Goal: Use online tool/utility: Utilize a website feature to perform a specific function

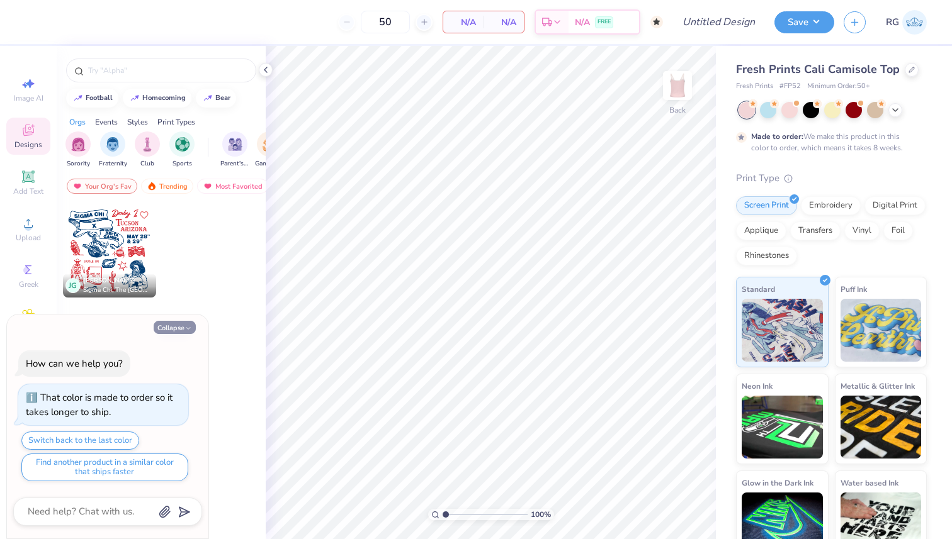
click at [188, 325] on icon "button" at bounding box center [188, 329] width 8 height 8
type textarea "x"
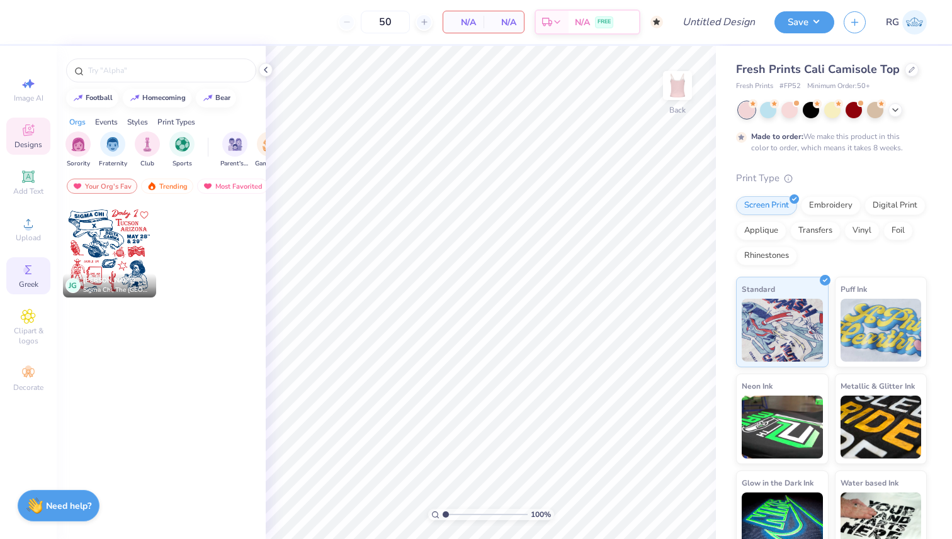
click at [27, 263] on icon at bounding box center [28, 269] width 15 height 15
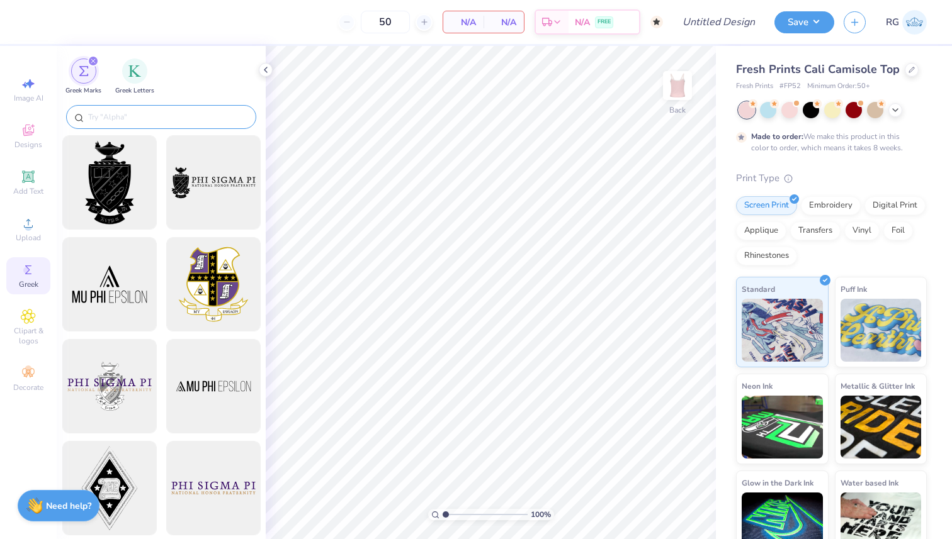
click at [157, 121] on input "text" at bounding box center [167, 117] width 161 height 13
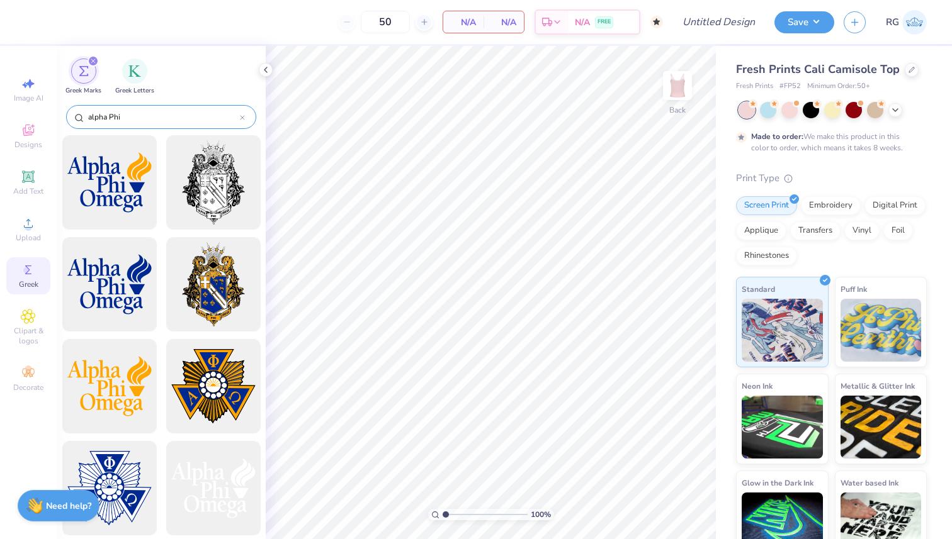
click at [92, 118] on input "alpha Phi" at bounding box center [163, 117] width 153 height 13
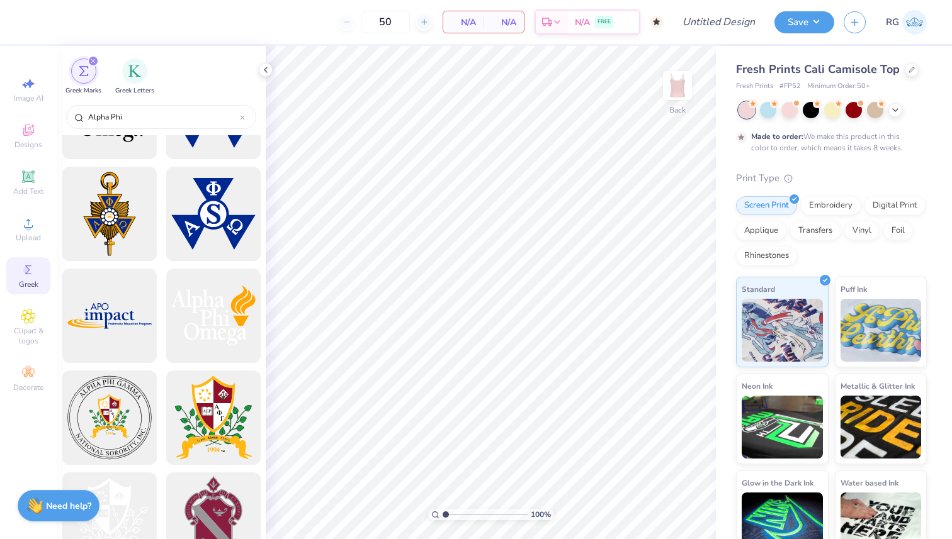
scroll to position [486, 0]
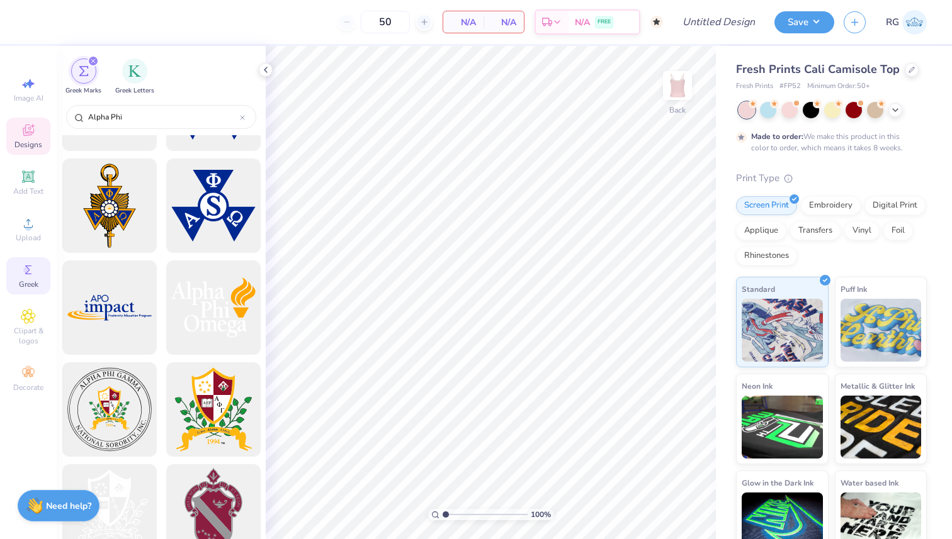
type input "Alpha Phi"
click at [28, 132] on icon at bounding box center [28, 130] width 15 height 15
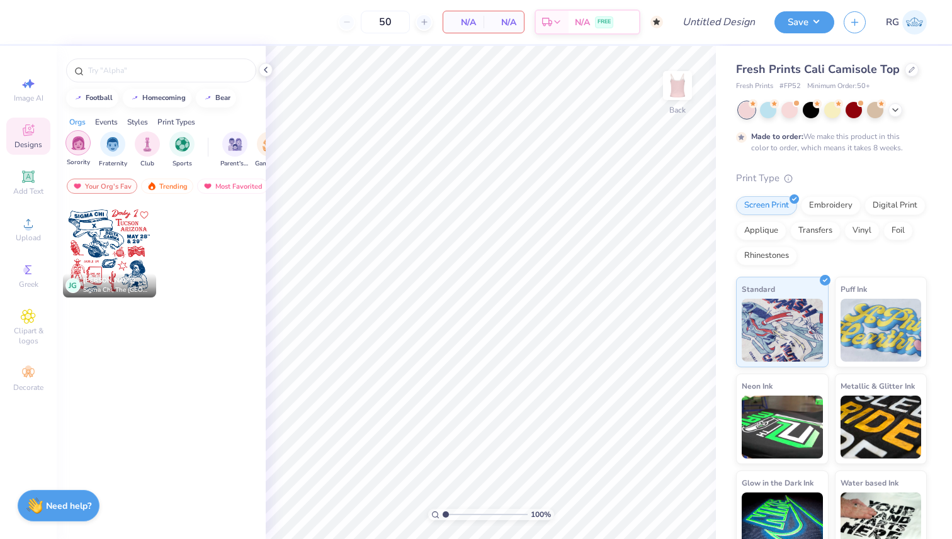
click at [81, 151] on div "filter for Sorority" at bounding box center [77, 142] width 25 height 25
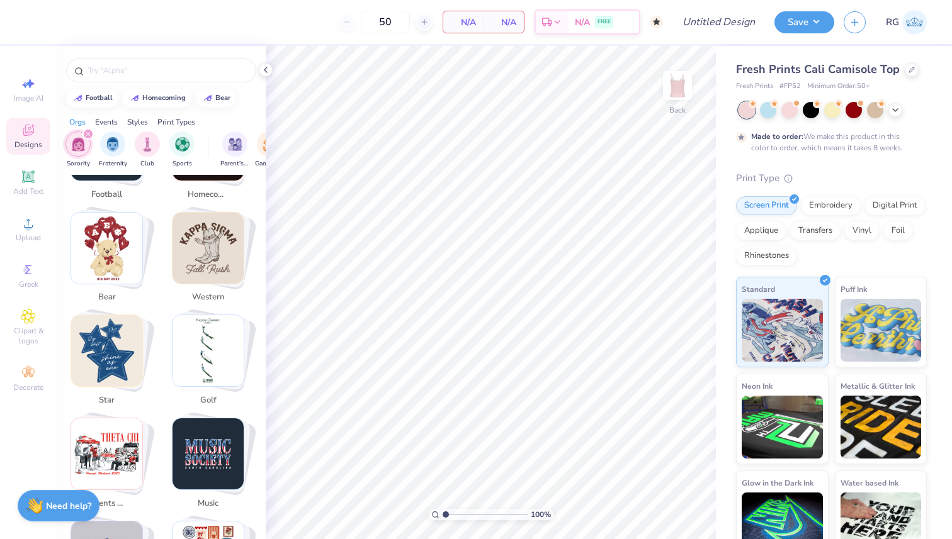
scroll to position [318, 0]
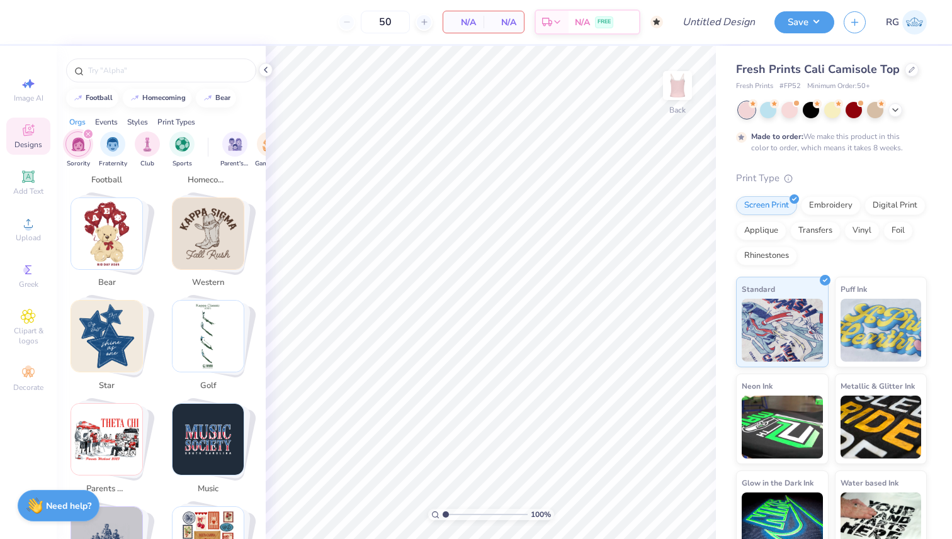
click at [114, 336] on img "Stack Card Button star" at bounding box center [106, 336] width 71 height 71
click at [118, 312] on img "Stack Card Button star" at bounding box center [106, 336] width 71 height 71
click at [106, 354] on img "Stack Card Button star" at bounding box center [106, 336] width 71 height 71
click at [106, 380] on span "star" at bounding box center [106, 386] width 41 height 13
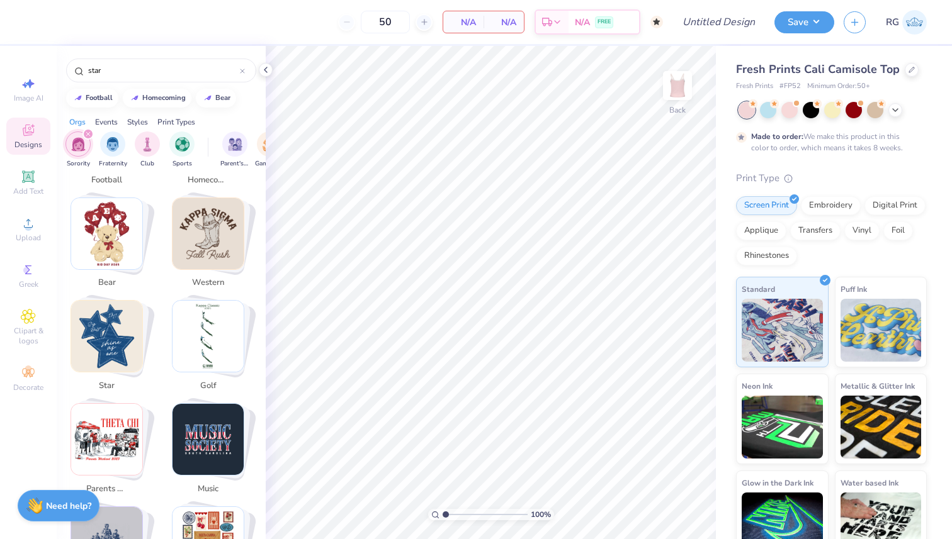
click at [112, 338] on img "Stack Card Button star" at bounding box center [106, 336] width 71 height 71
click at [157, 77] on div "star" at bounding box center [161, 71] width 190 height 24
click at [120, 344] on img "Stack Card Button star" at bounding box center [106, 336] width 71 height 71
click at [120, 322] on img "Stack Card Button star" at bounding box center [106, 336] width 71 height 71
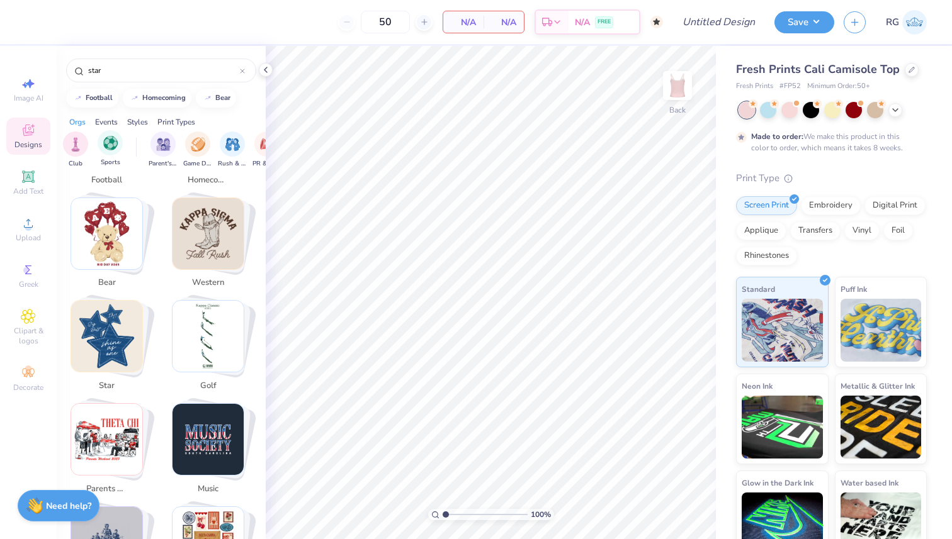
scroll to position [0, 0]
click at [136, 211] on img "Stack Card Button bear" at bounding box center [106, 233] width 71 height 71
click at [129, 276] on div "bear" at bounding box center [107, 284] width 50 height 22
click at [129, 301] on img "Stack Card Button star" at bounding box center [106, 336] width 71 height 71
click at [136, 69] on input "star" at bounding box center [163, 70] width 153 height 13
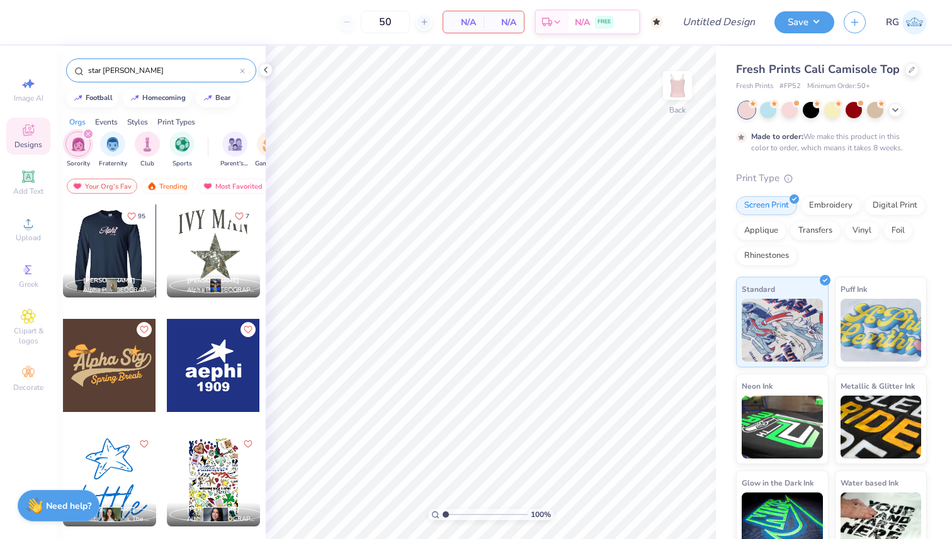
type input "star Alph Phi"
click at [116, 248] on div at bounding box center [108, 251] width 93 height 93
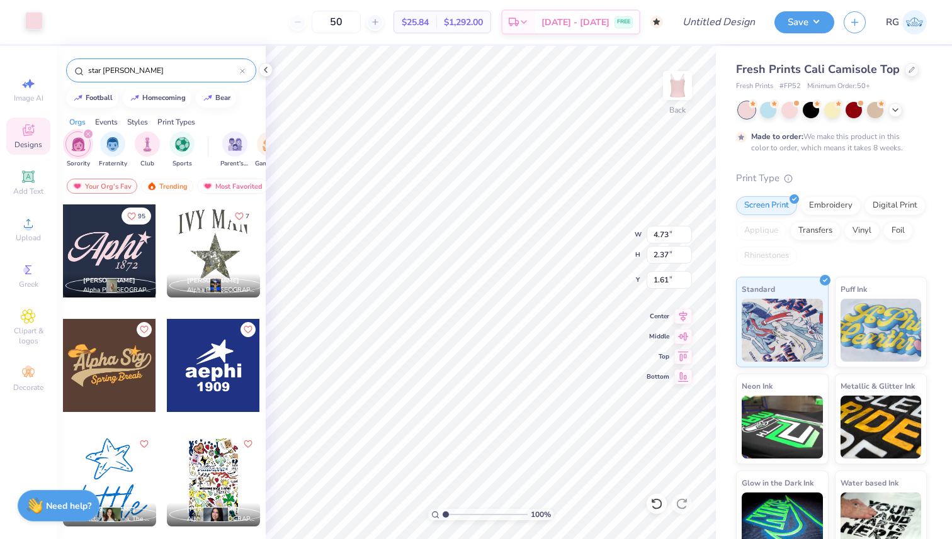
click at [33, 24] on div at bounding box center [34, 21] width 18 height 18
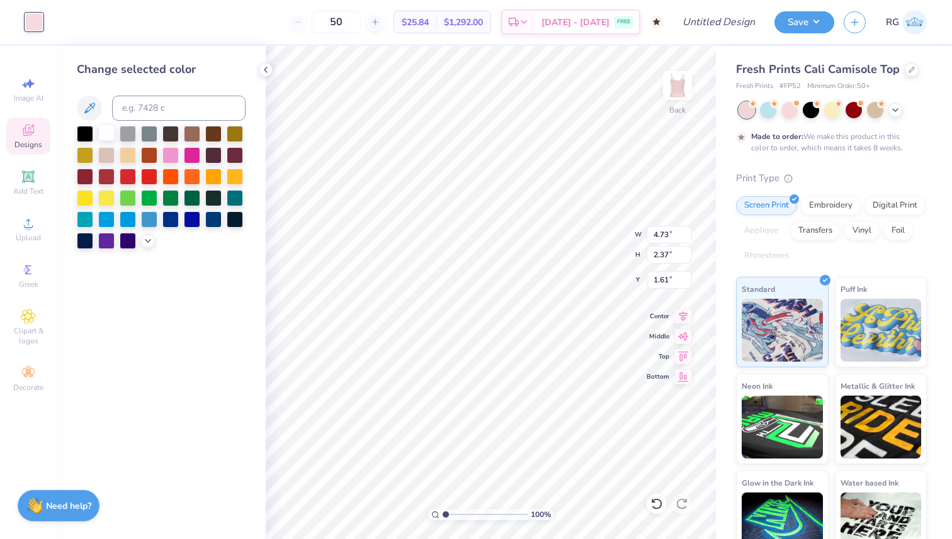
click at [104, 135] on div at bounding box center [106, 133] width 16 height 16
click at [148, 242] on icon at bounding box center [148, 240] width 10 height 10
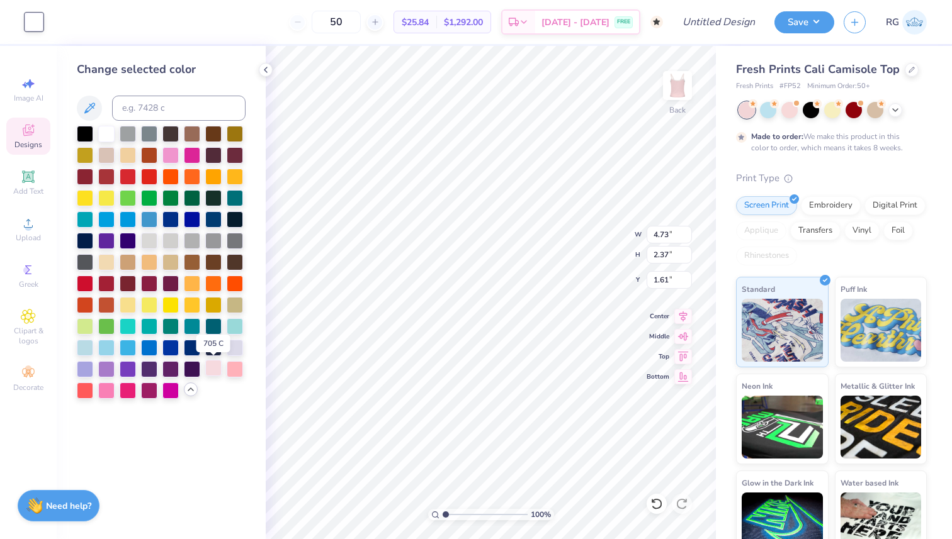
click at [212, 364] on div at bounding box center [213, 368] width 16 height 16
click at [230, 363] on div at bounding box center [235, 368] width 16 height 16
type input "1.60"
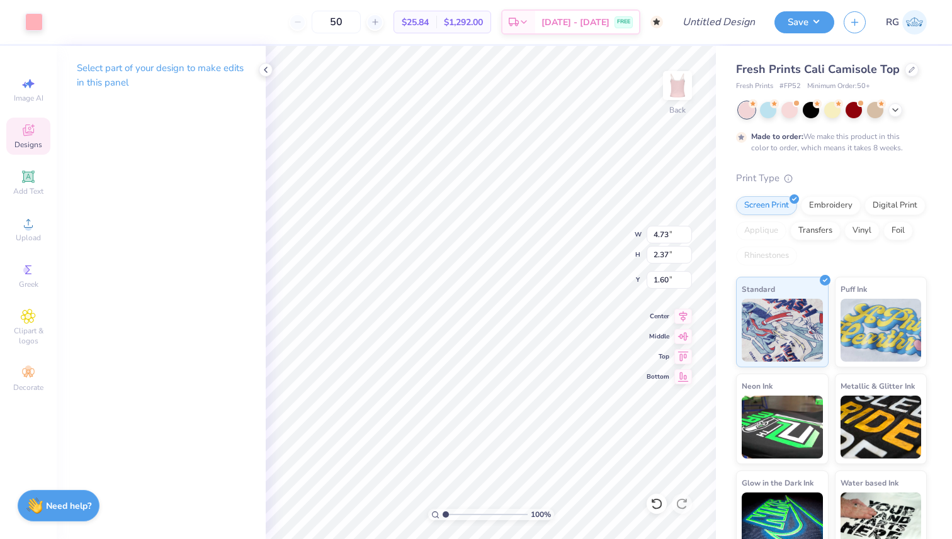
type input "1.59"
type input "6.80"
type input "3.41"
type input "1.42"
click at [682, 98] on img at bounding box center [677, 85] width 50 height 50
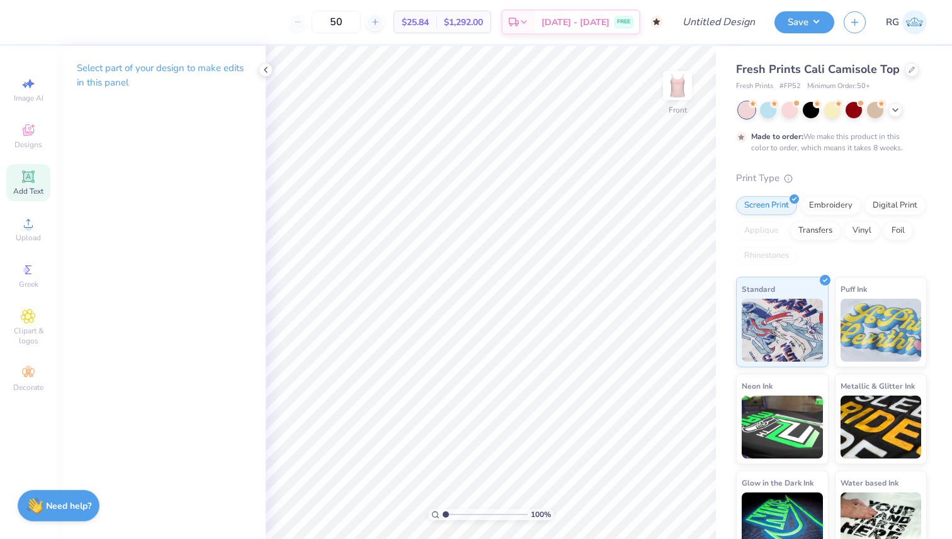
click at [27, 176] on icon at bounding box center [28, 177] width 12 height 12
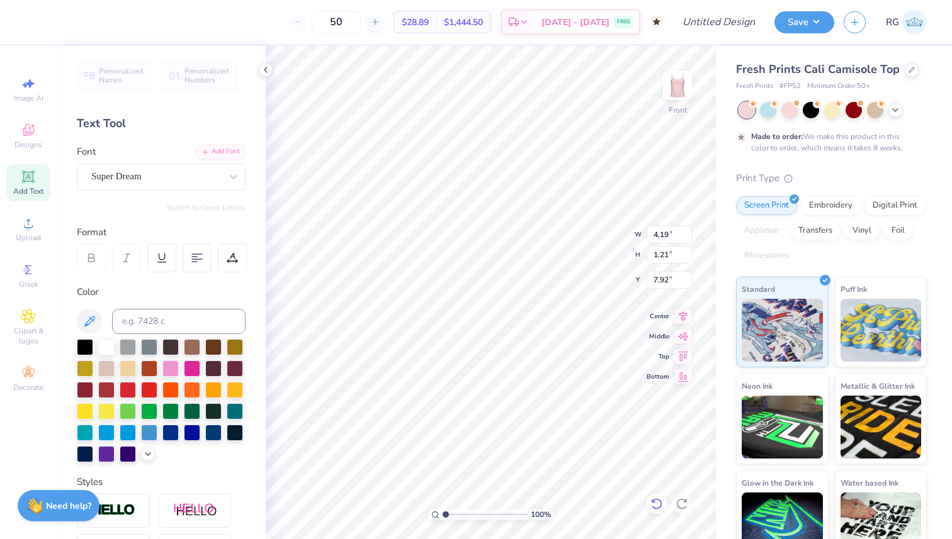
click at [657, 507] on icon at bounding box center [656, 504] width 13 height 13
type input "6.39"
click at [651, 505] on icon at bounding box center [656, 504] width 13 height 13
click at [30, 138] on div "Designs" at bounding box center [28, 136] width 44 height 37
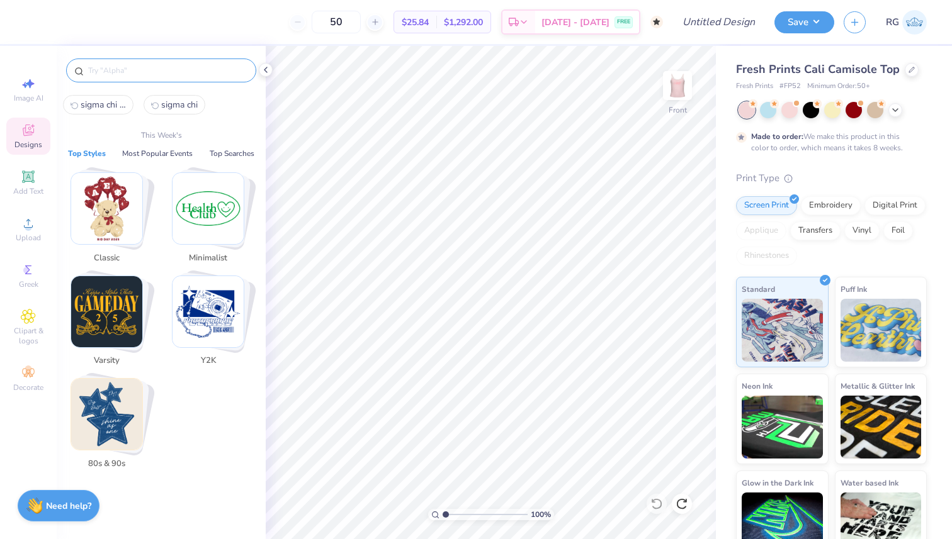
click at [127, 72] on input "text" at bounding box center [167, 70] width 161 height 13
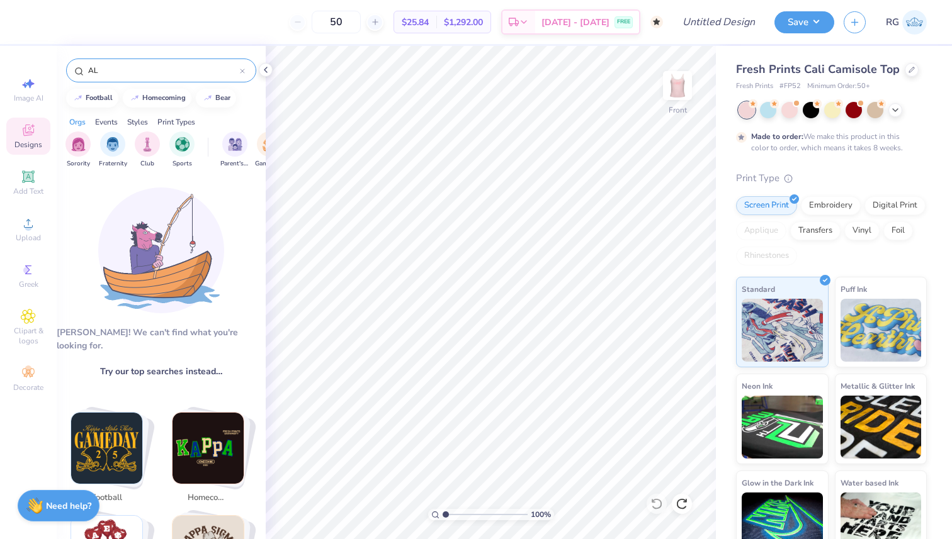
type input "A"
type input "S"
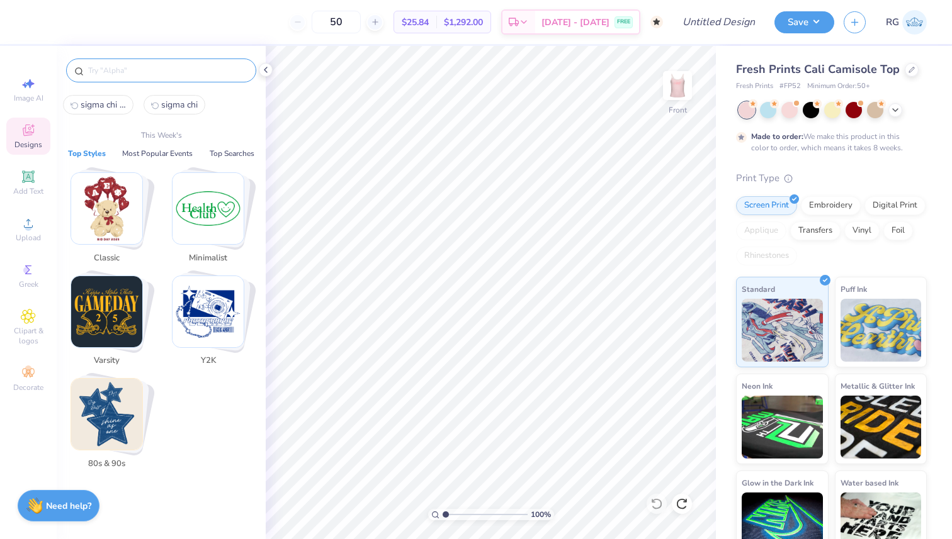
click at [111, 404] on img "Stack Card Button 80s & 90s" at bounding box center [106, 414] width 71 height 71
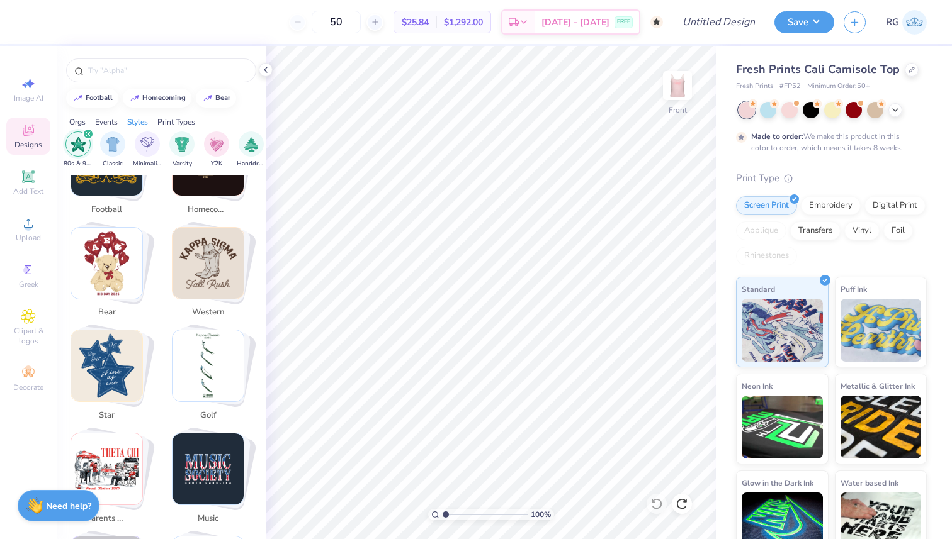
scroll to position [291, 0]
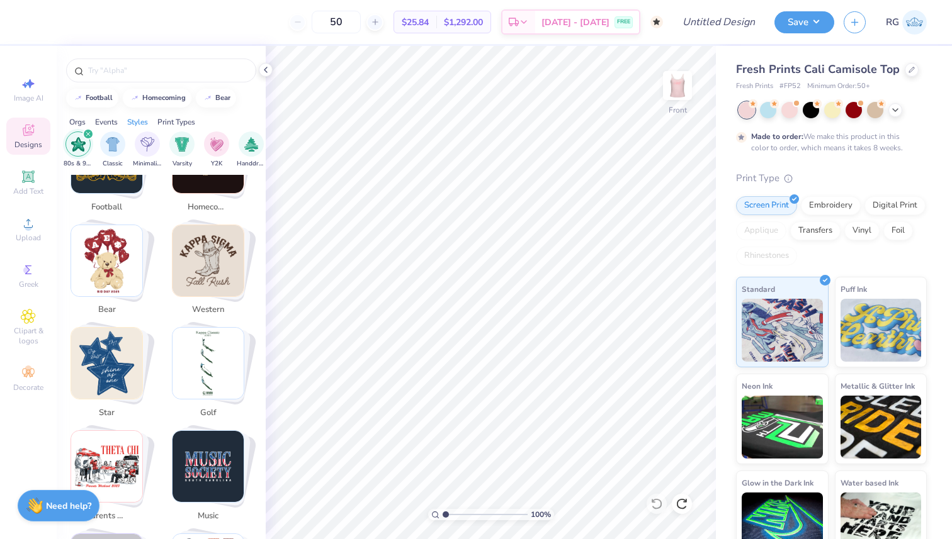
click at [86, 134] on icon "filter for 80s & 90s" at bounding box center [88, 134] width 5 height 5
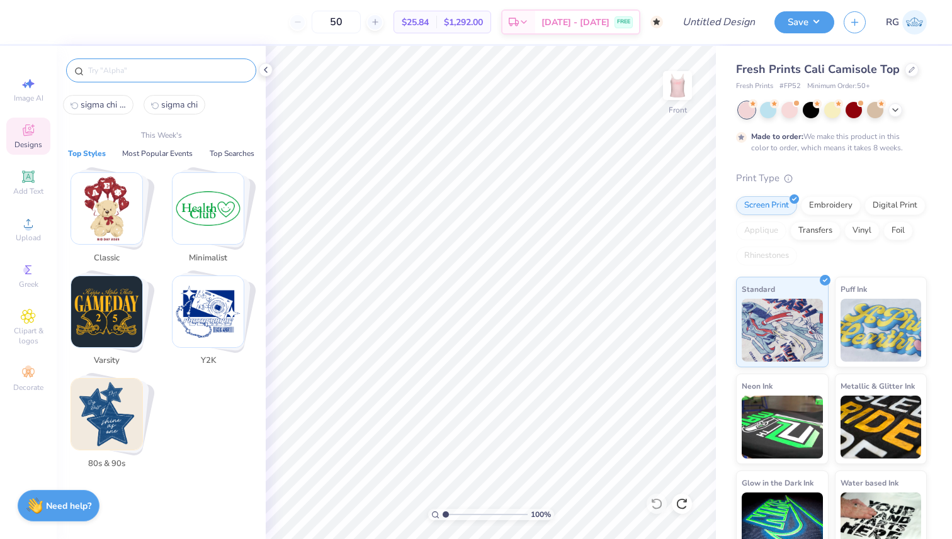
click at [128, 74] on input "text" at bounding box center [167, 70] width 161 height 13
click at [115, 412] on img "Stack Card Button 80s & 90s" at bounding box center [106, 414] width 71 height 71
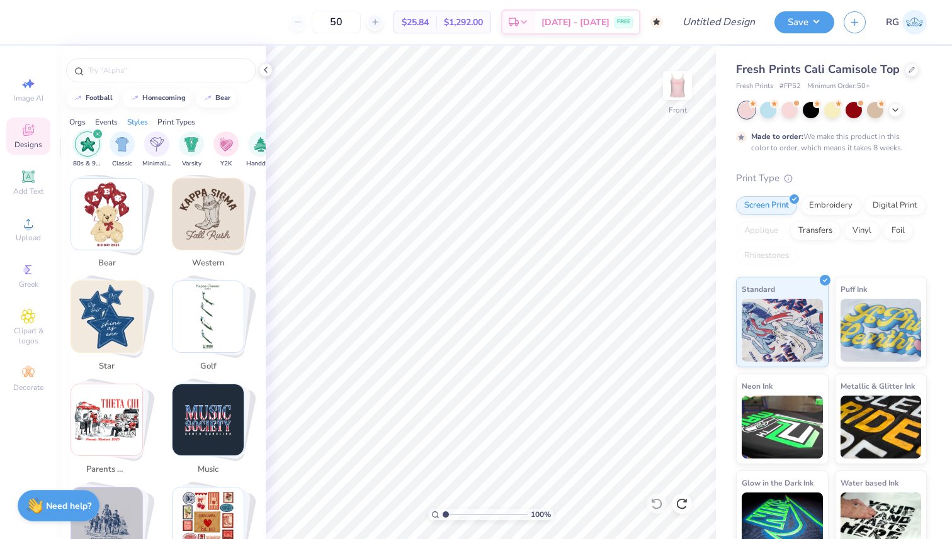
scroll to position [339, 0]
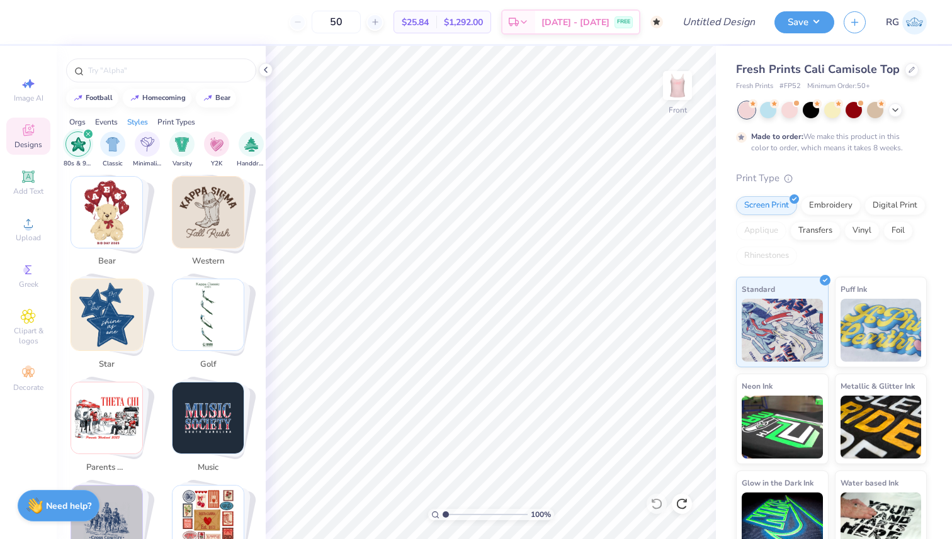
click at [111, 309] on img "Stack Card Button star" at bounding box center [106, 314] width 71 height 71
click at [149, 78] on div "star" at bounding box center [161, 71] width 190 height 24
click at [153, 71] on input "star" at bounding box center [163, 70] width 153 height 13
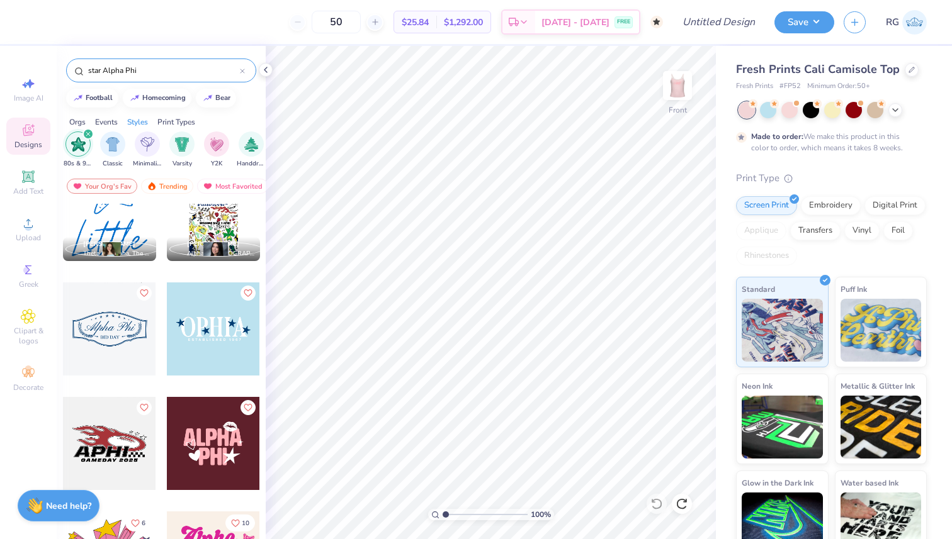
scroll to position [272, 0]
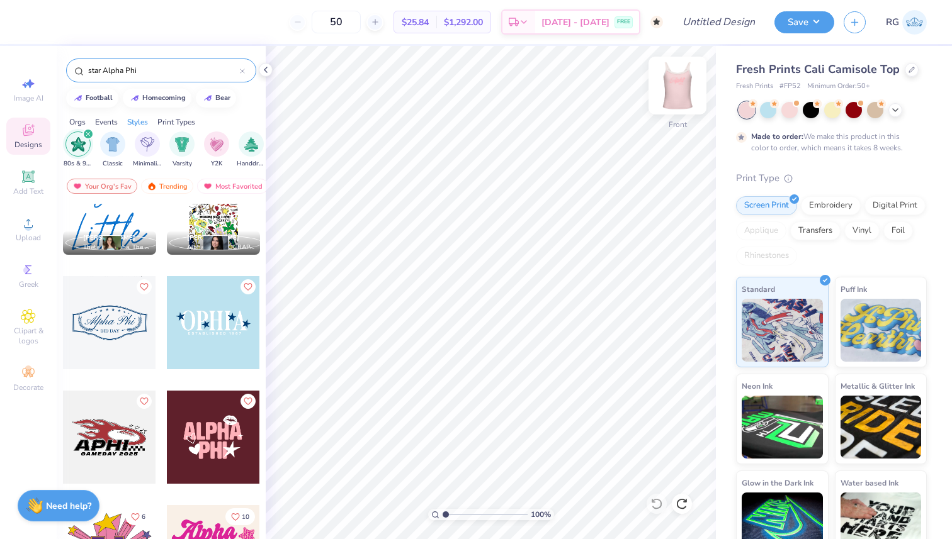
type input "star Alpha Phi"
click at [680, 87] on img at bounding box center [677, 85] width 50 height 50
type input "1.61"
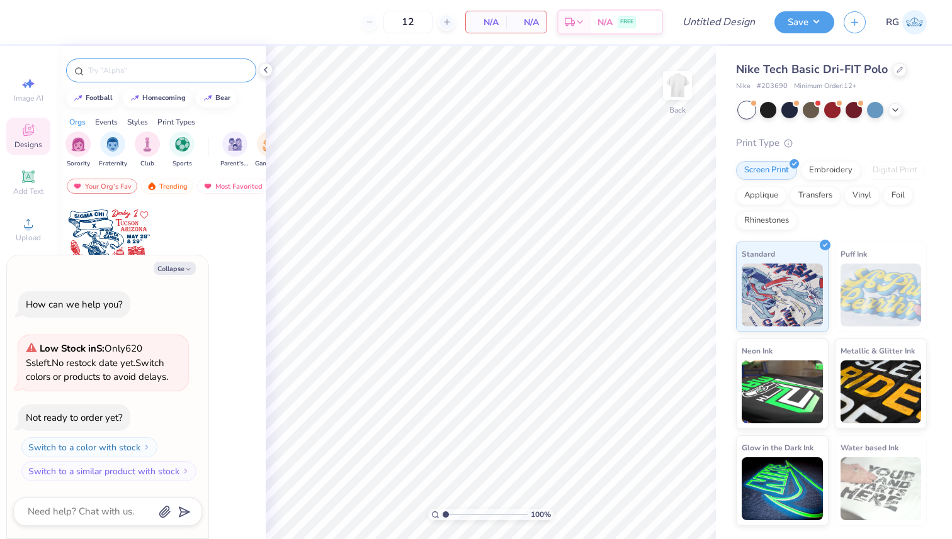
click at [181, 78] on div at bounding box center [161, 71] width 190 height 24
type textarea "x"
click at [180, 70] on input "text" at bounding box center [167, 70] width 161 height 13
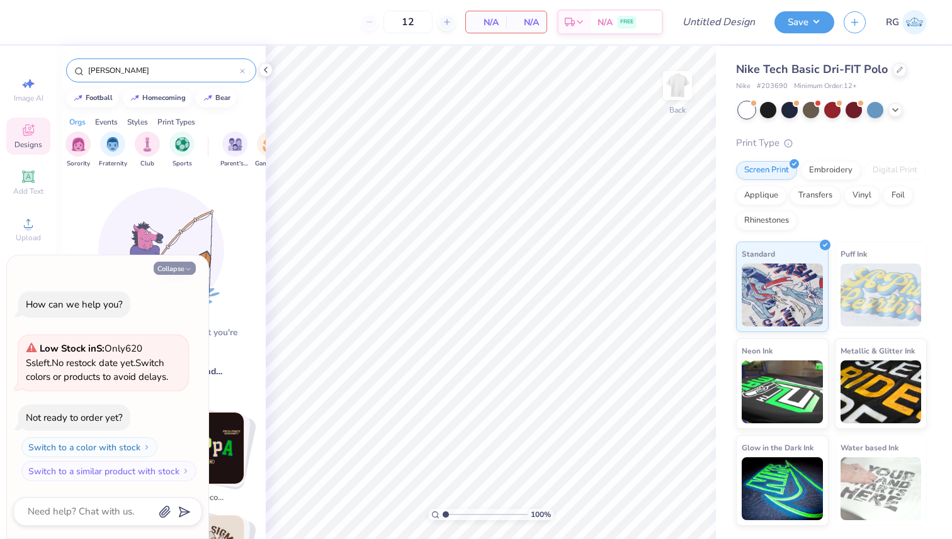
type input "Eller"
click at [184, 268] on button "Collapse" at bounding box center [175, 268] width 42 height 13
type textarea "x"
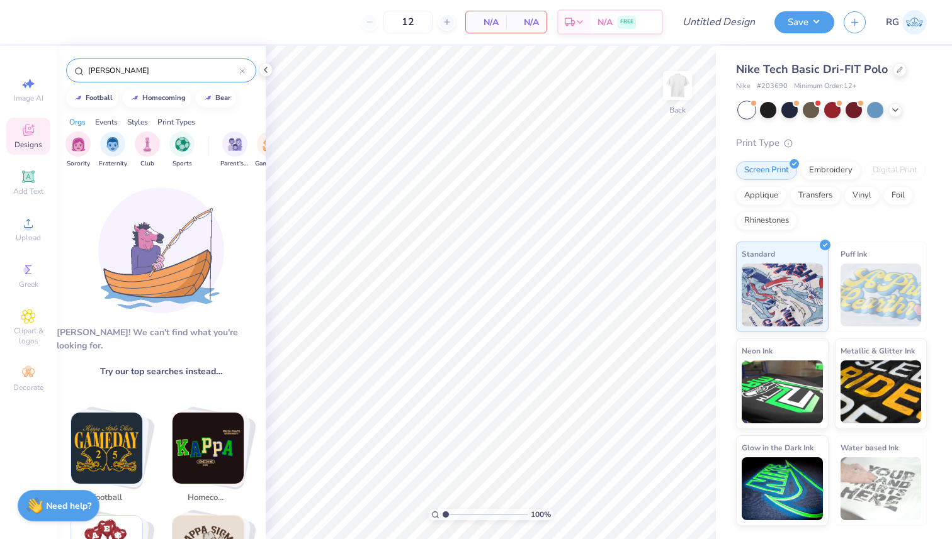
click at [243, 75] on div at bounding box center [242, 70] width 5 height 11
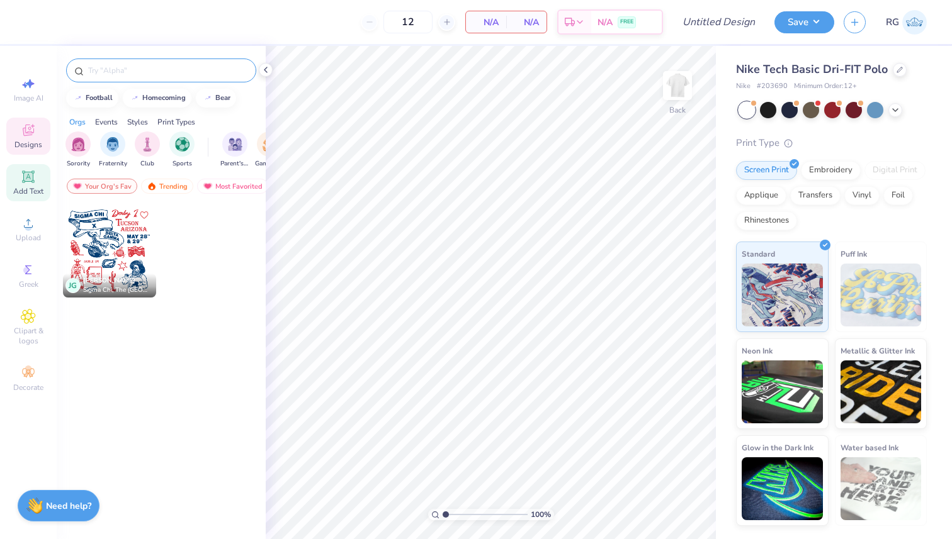
click at [34, 188] on span "Add Text" at bounding box center [28, 191] width 30 height 10
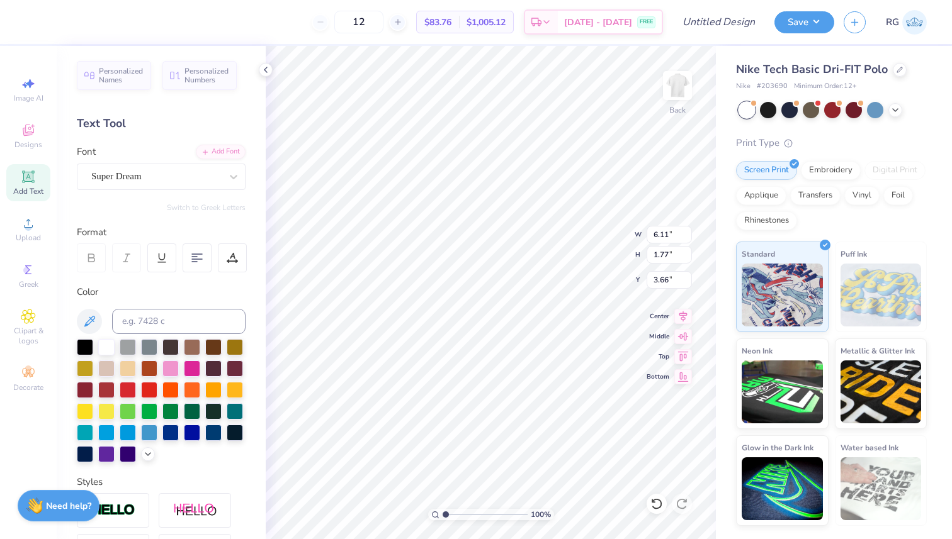
type input "3.66"
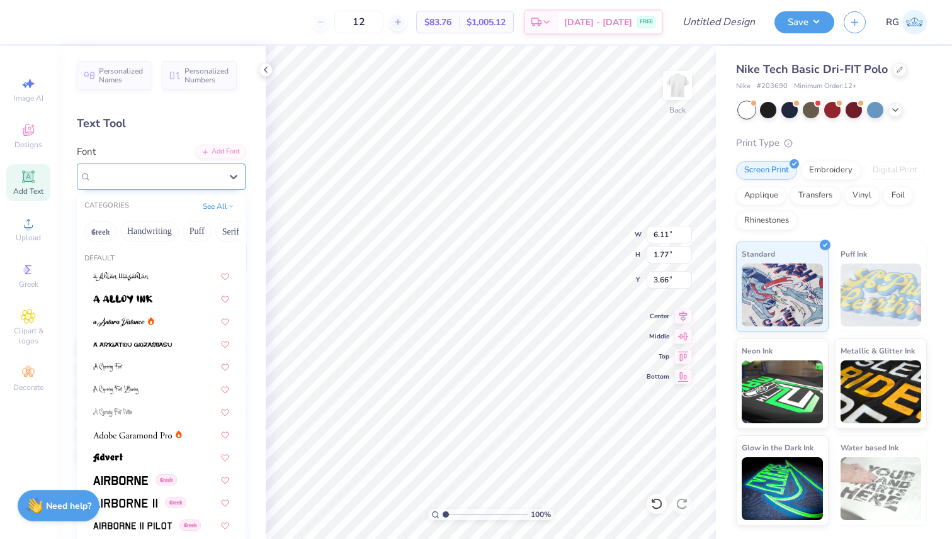
click at [187, 176] on div "Super Dream" at bounding box center [156, 177] width 132 height 20
click at [149, 229] on button "Handwriting" at bounding box center [133, 232] width 59 height 20
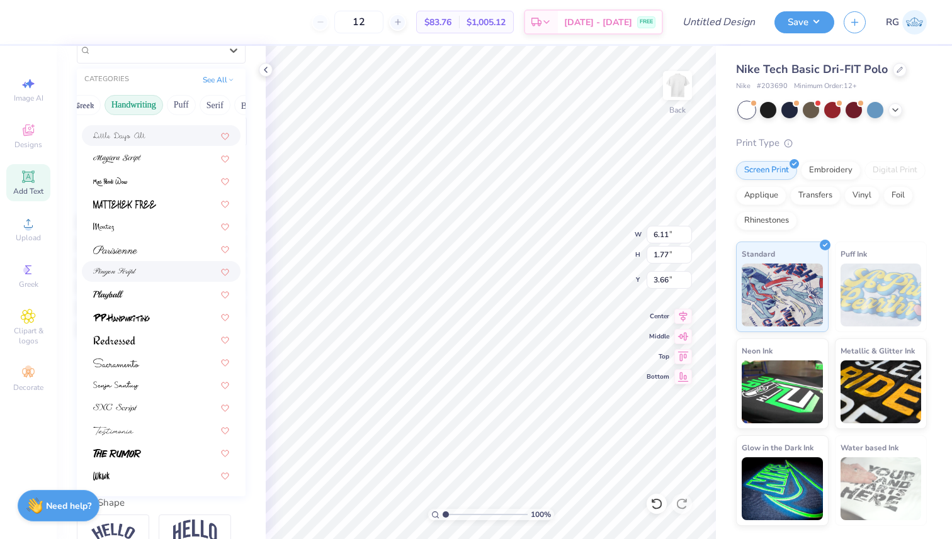
scroll to position [192, 0]
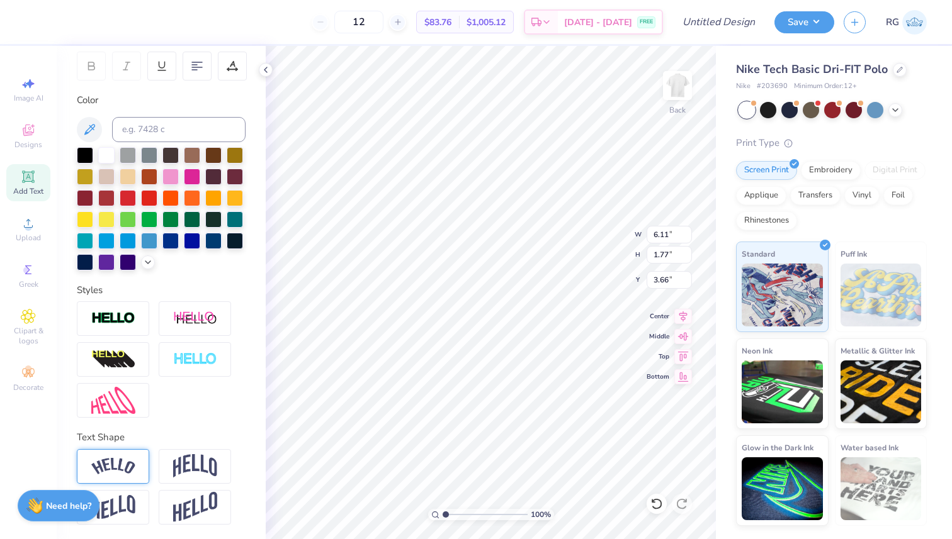
click at [136, 468] on div at bounding box center [113, 466] width 72 height 35
type input "8.29"
type input "2.33"
type input "3.38"
click at [150, 196] on div at bounding box center [149, 197] width 16 height 16
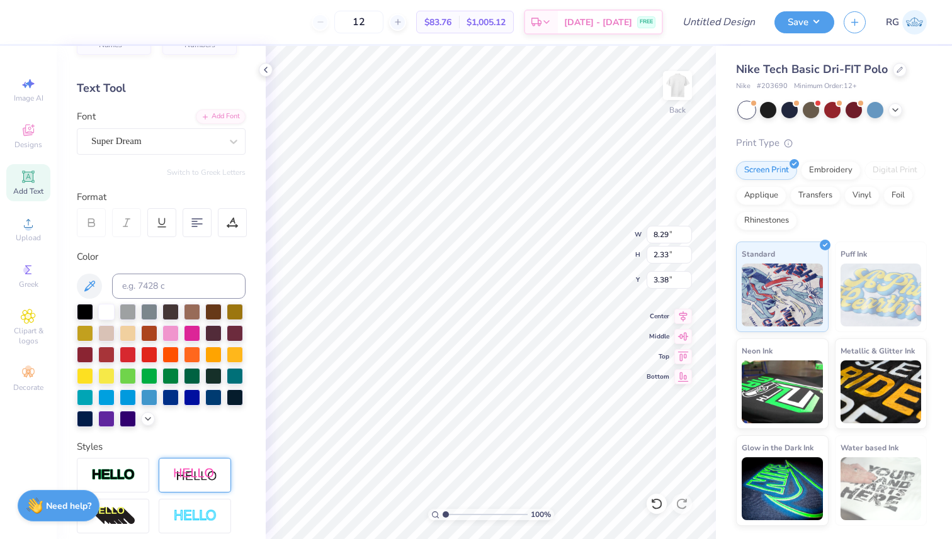
scroll to position [0, 0]
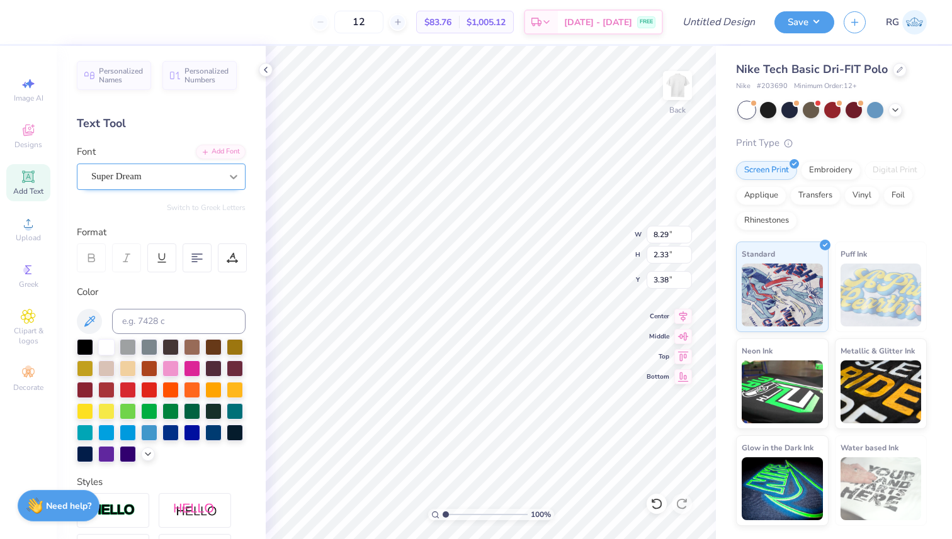
click at [223, 180] on div at bounding box center [233, 177] width 23 height 23
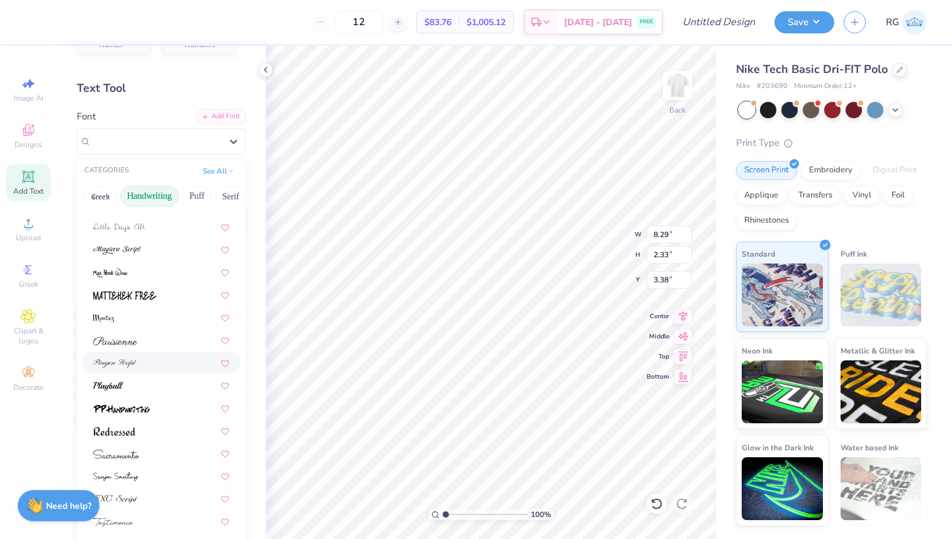
scroll to position [45, 0]
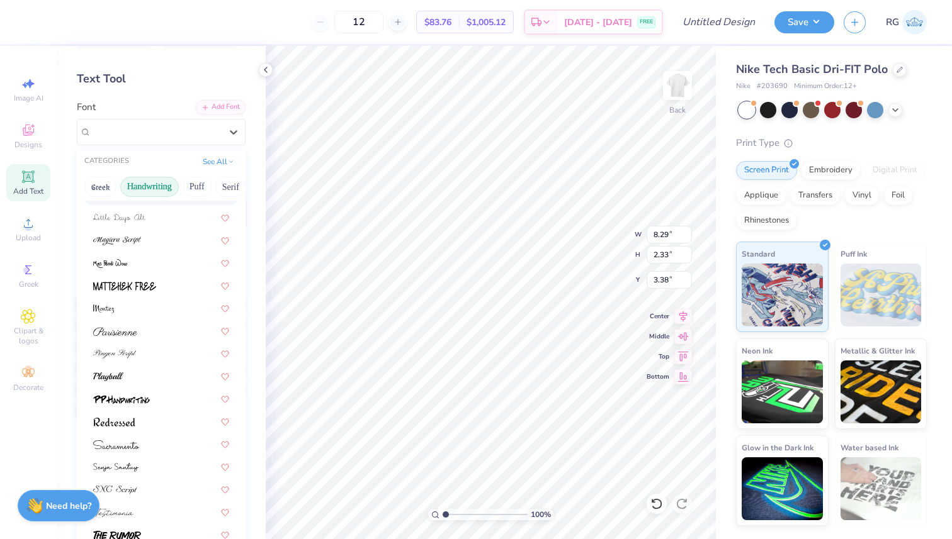
click at [168, 185] on button "Handwriting" at bounding box center [149, 187] width 59 height 20
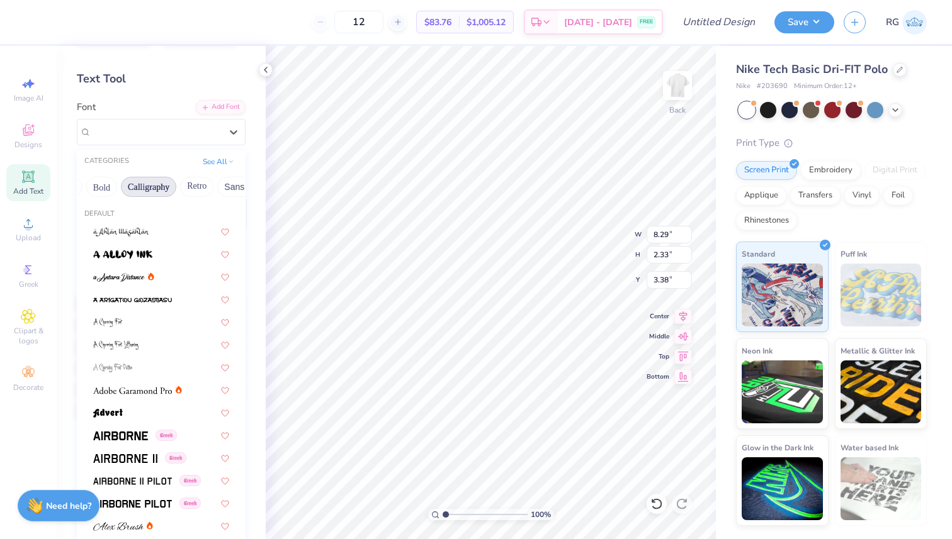
scroll to position [0, 168]
click at [155, 189] on button "Calligraphy" at bounding box center [143, 187] width 55 height 20
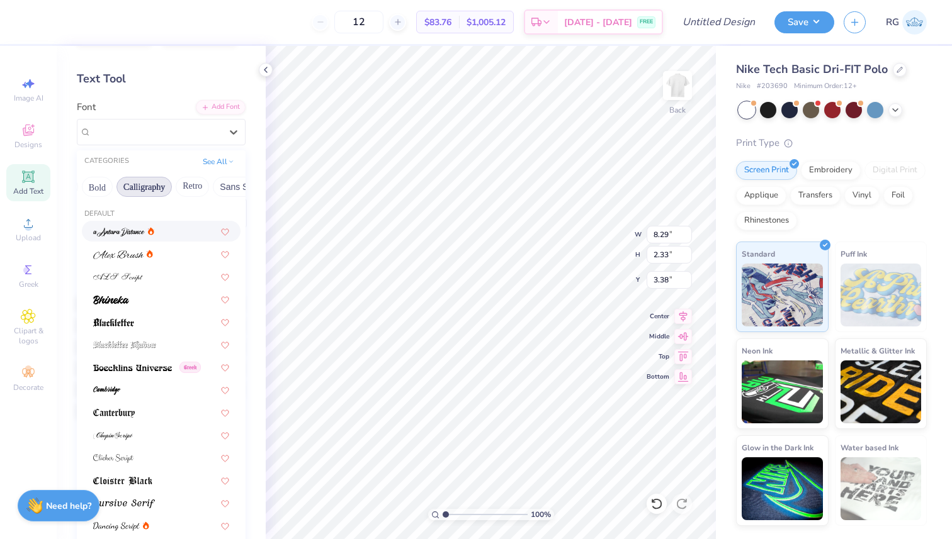
click at [141, 183] on button "Calligraphy" at bounding box center [143, 187] width 55 height 20
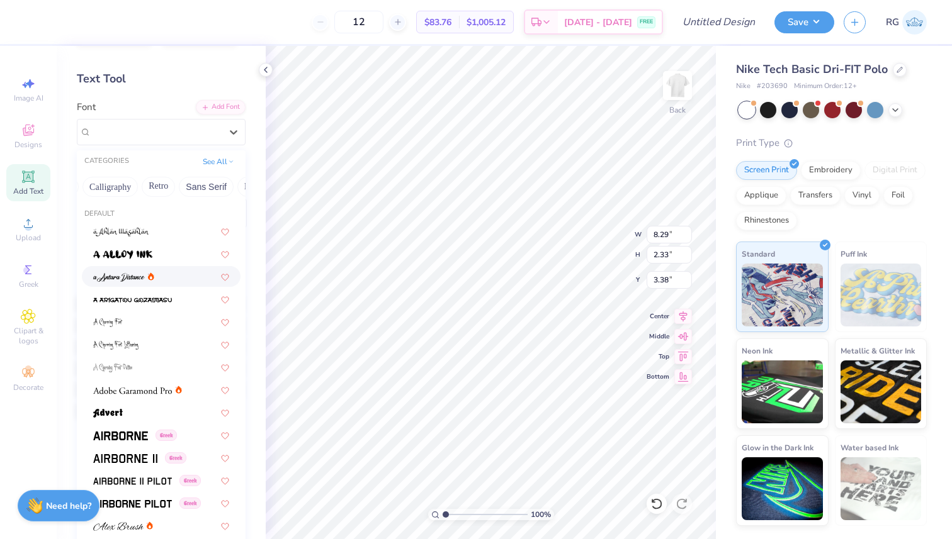
scroll to position [0, 204]
click at [167, 183] on button "Retro" at bounding box center [156, 187] width 33 height 20
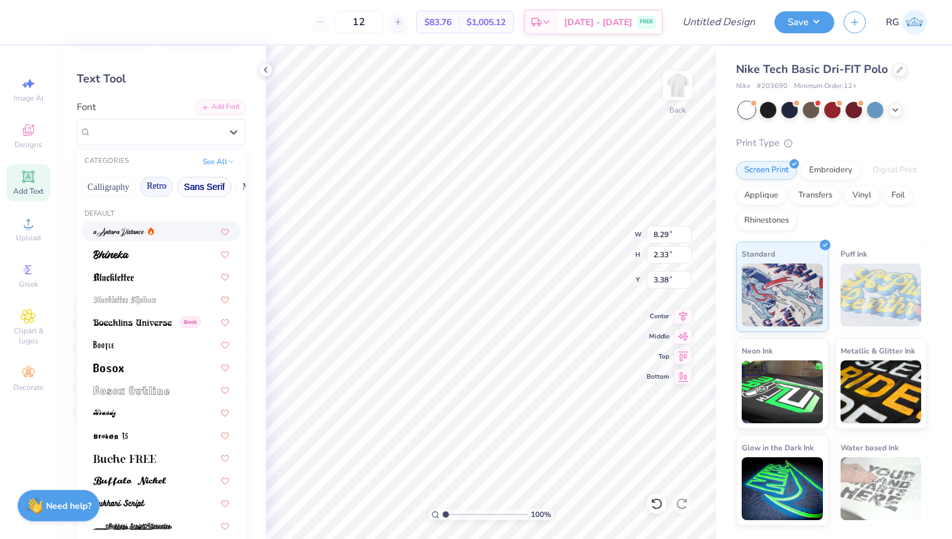
click at [190, 184] on button "Sans Serif" at bounding box center [204, 187] width 55 height 20
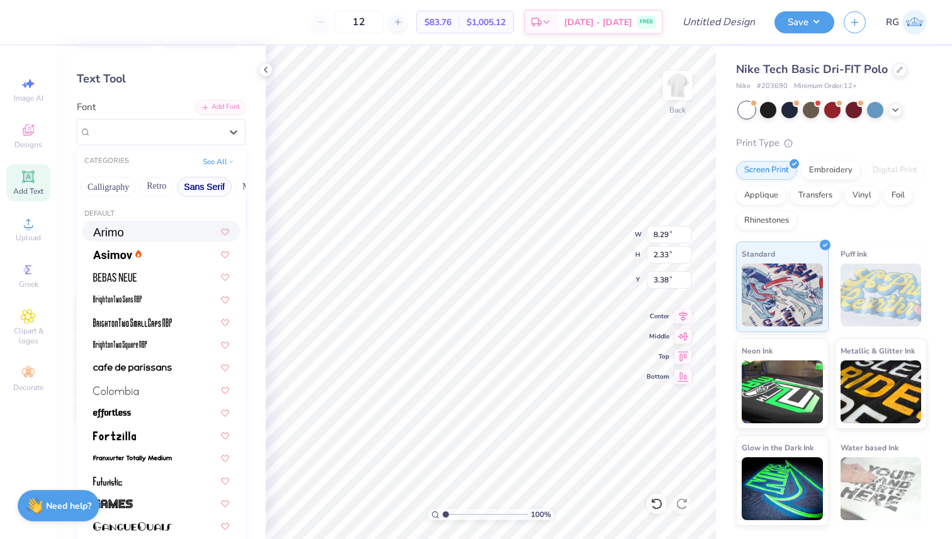
click at [142, 235] on div at bounding box center [161, 231] width 136 height 13
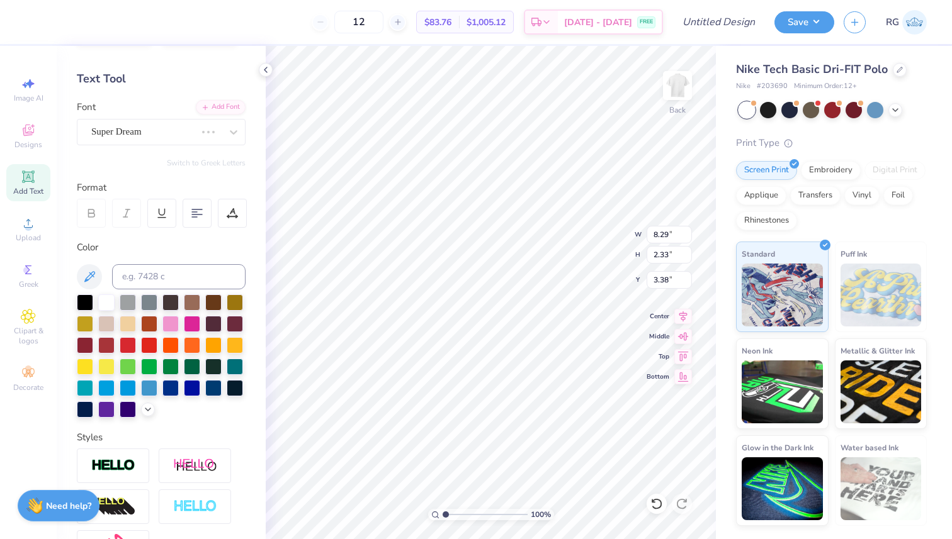
type input "8.79"
type input "2.36"
type input "3.37"
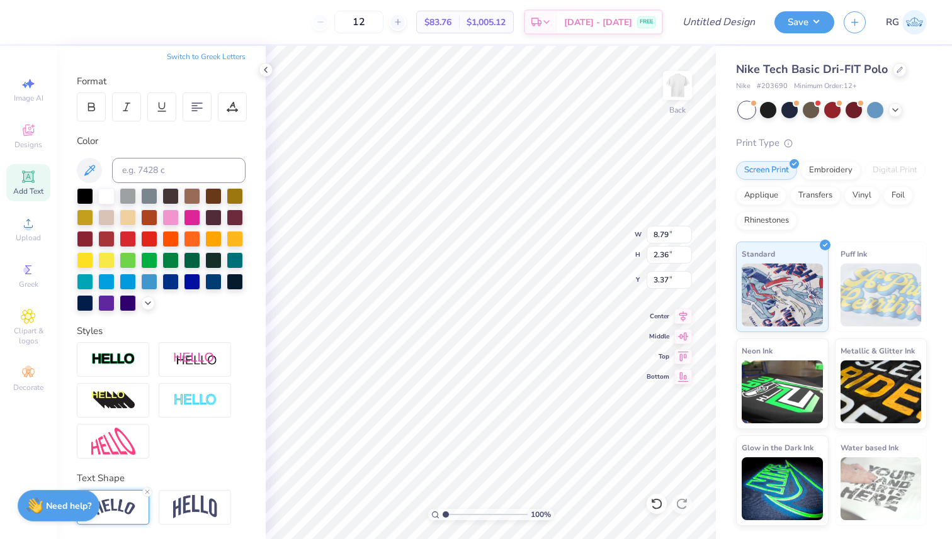
scroll to position [0, 0]
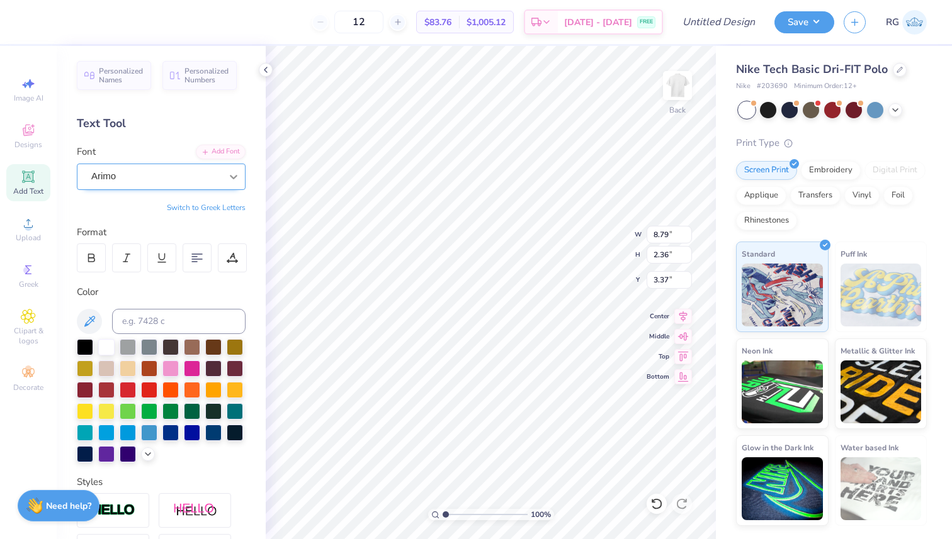
click at [230, 174] on icon at bounding box center [233, 177] width 13 height 13
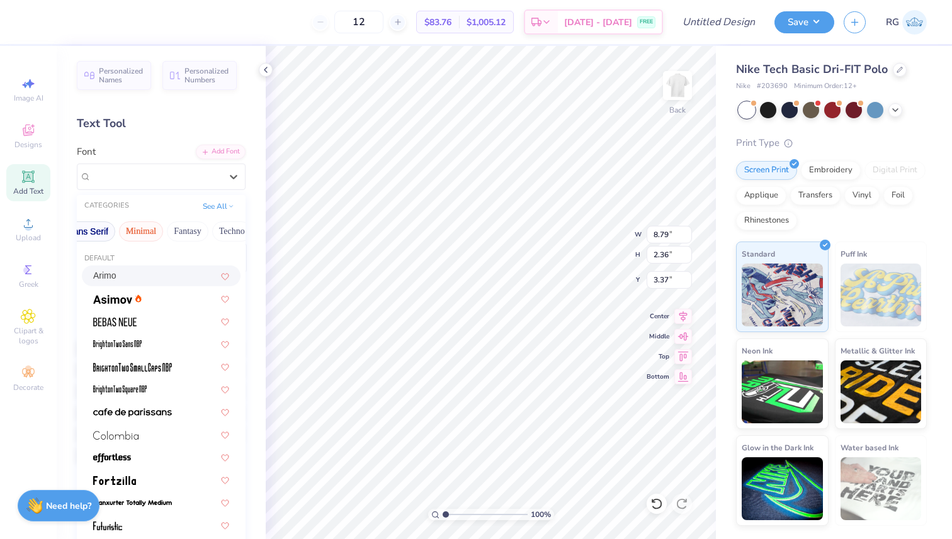
scroll to position [0, 323]
click at [188, 231] on button "Fantasy" at bounding box center [185, 232] width 42 height 20
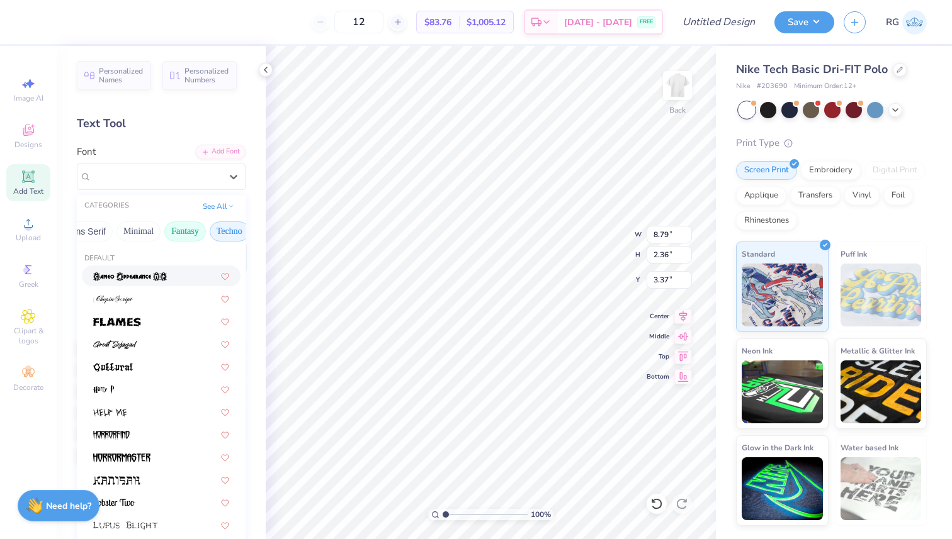
click at [225, 230] on button "Techno" at bounding box center [230, 232] width 40 height 20
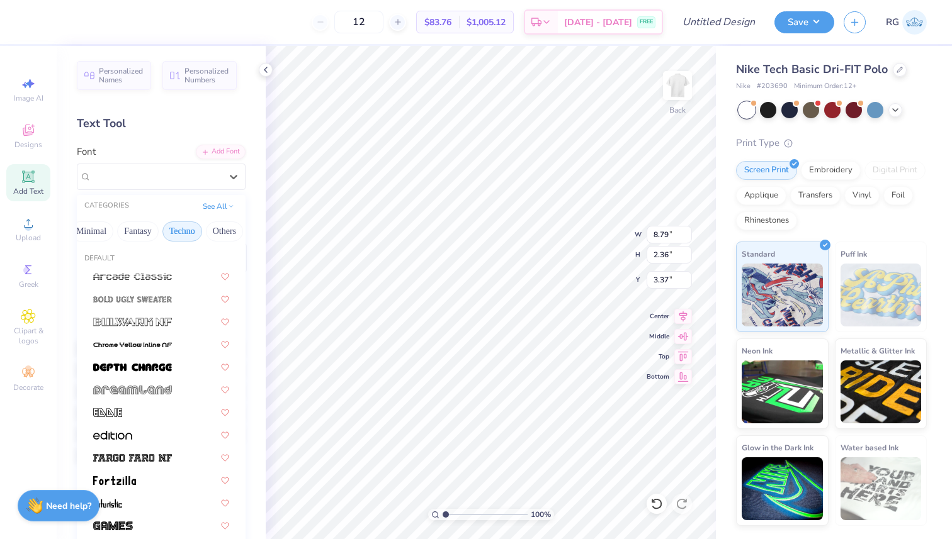
scroll to position [0, 375]
click at [223, 232] on button "Others" at bounding box center [219, 232] width 37 height 20
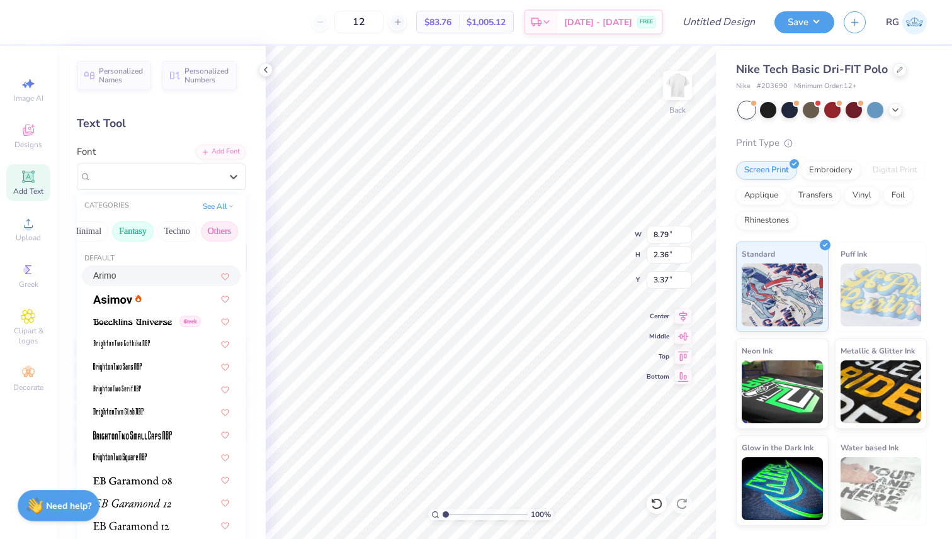
click at [145, 236] on button "Fantasy" at bounding box center [133, 232] width 42 height 20
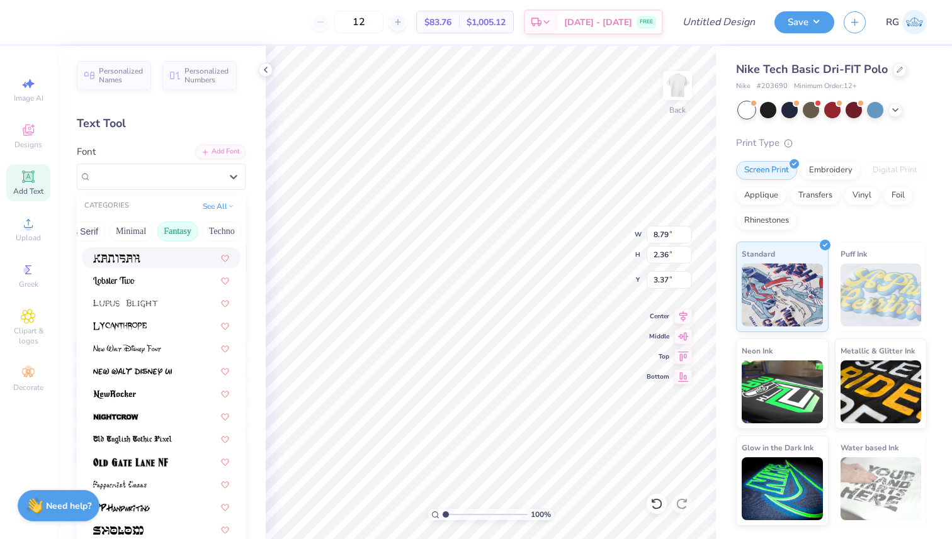
scroll to position [0, 318]
click at [123, 228] on button "Minimal" at bounding box center [143, 232] width 44 height 20
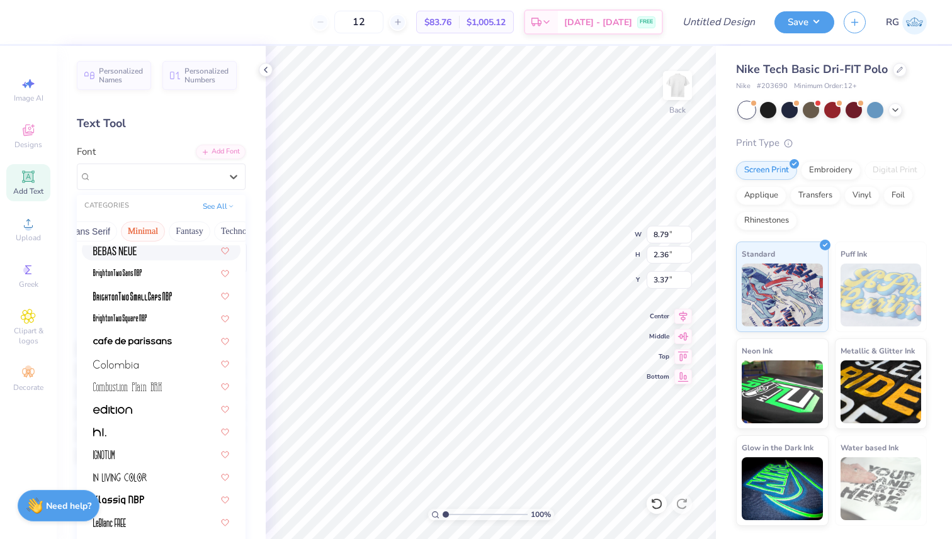
scroll to position [78, 0]
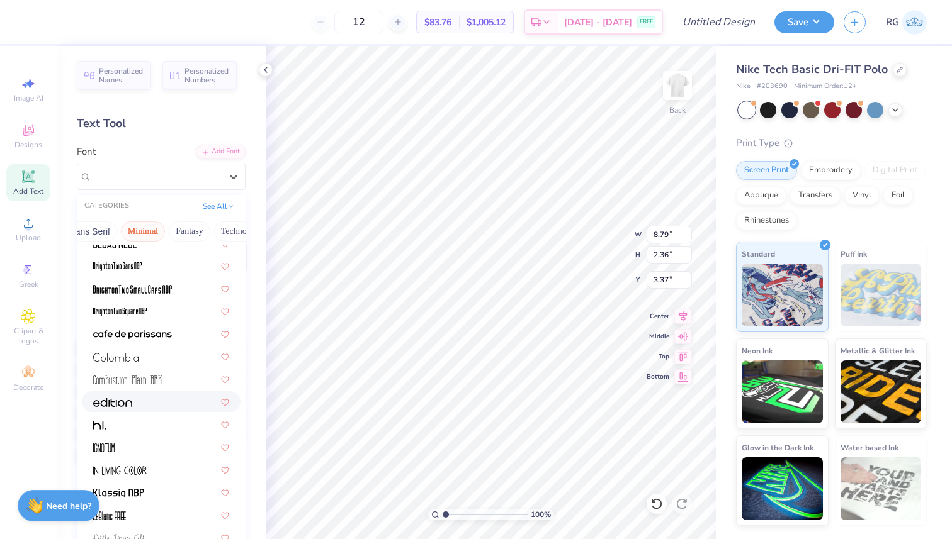
click at [141, 403] on div at bounding box center [161, 401] width 136 height 13
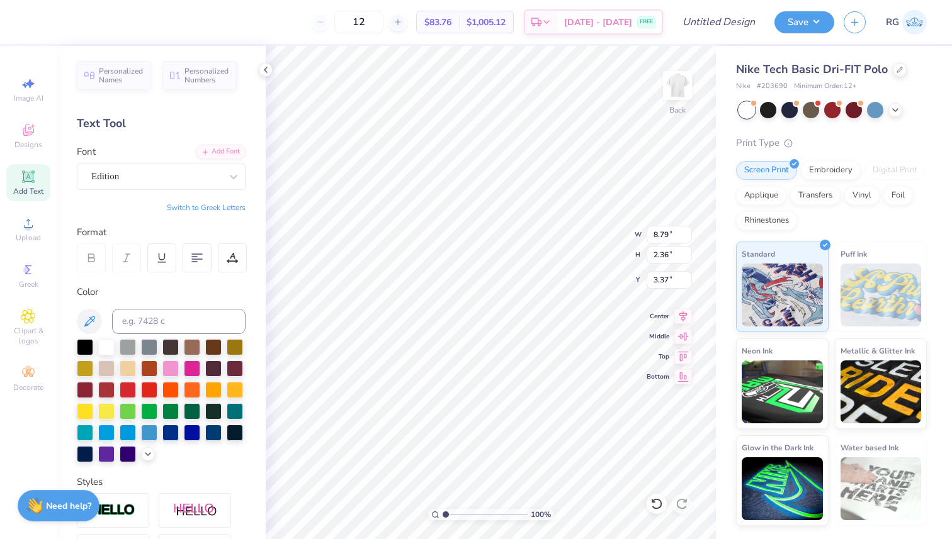
type input "8.47"
type input "2.62"
type input "3.24"
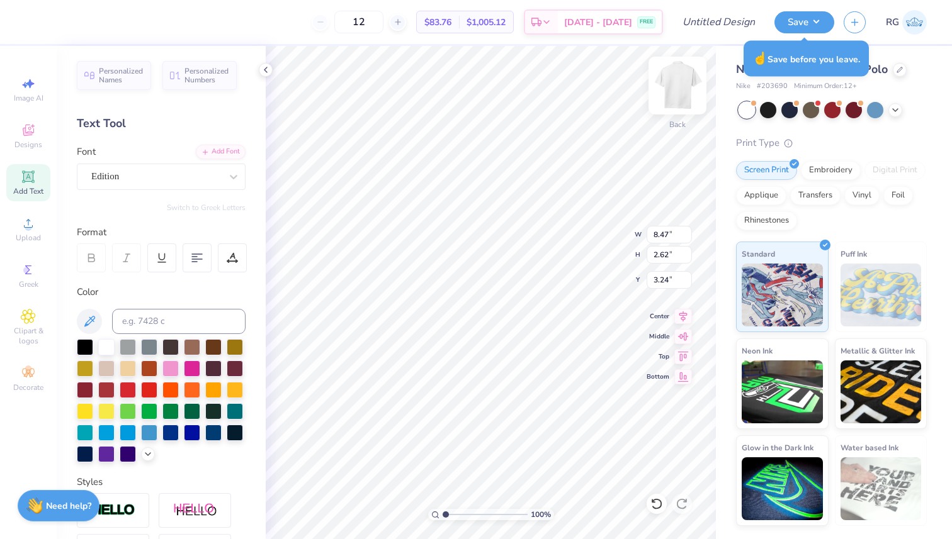
type textarea "T"
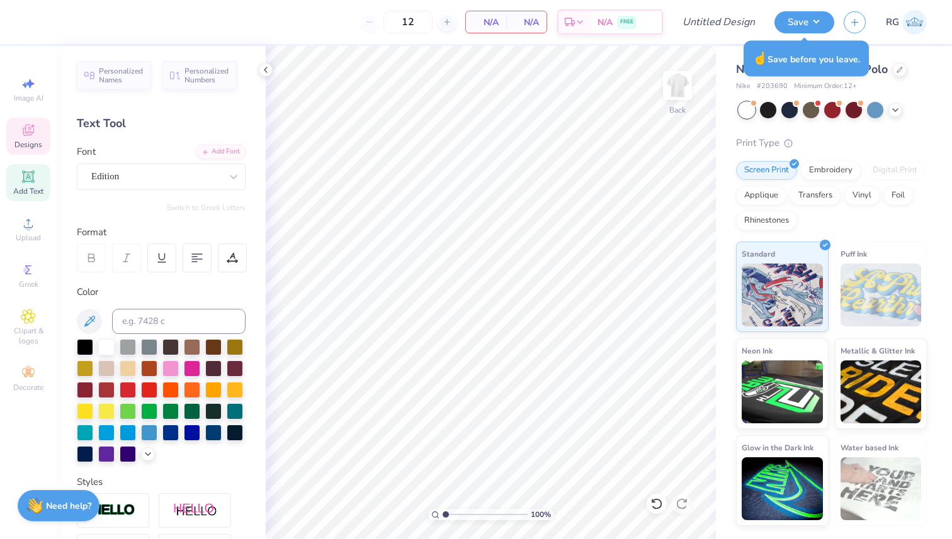
click at [33, 135] on icon at bounding box center [28, 130] width 15 height 15
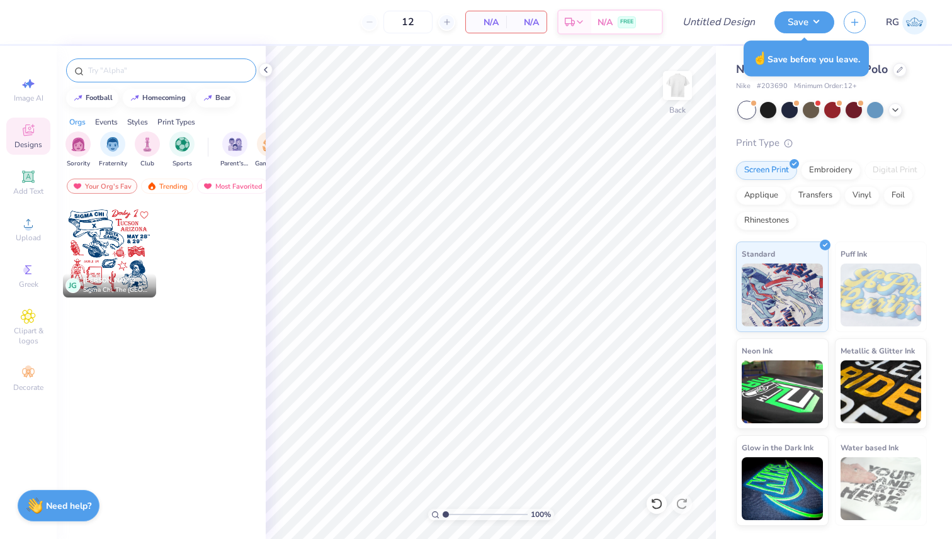
click at [176, 76] on input "text" at bounding box center [167, 70] width 161 height 13
type input "Sigma Chi"
click at [111, 143] on img "filter for Fraternity" at bounding box center [113, 143] width 14 height 14
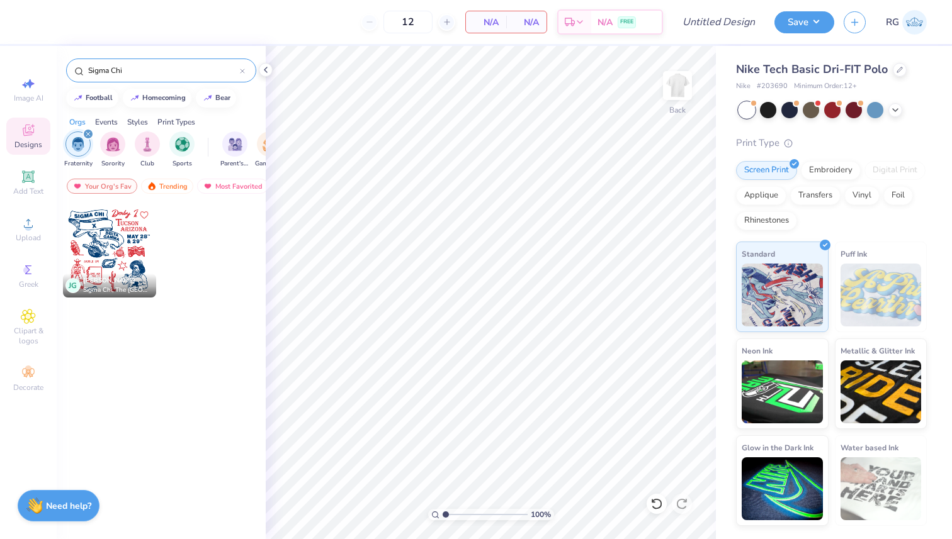
click at [113, 121] on div "Events" at bounding box center [106, 121] width 23 height 11
click at [142, 121] on div "Styles" at bounding box center [137, 121] width 21 height 11
click at [176, 123] on div "Print Types" at bounding box center [176, 121] width 38 height 11
click at [140, 120] on div "Styles" at bounding box center [137, 121] width 21 height 11
click at [124, 120] on div "Orgs Events Styles Print Types" at bounding box center [161, 119] width 209 height 18
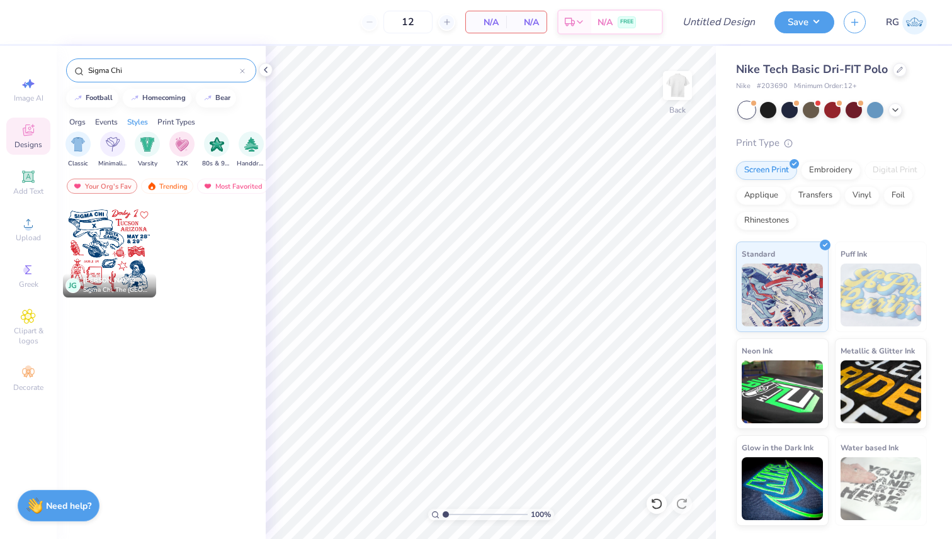
click at [114, 120] on div "Events" at bounding box center [106, 121] width 23 height 11
click at [82, 120] on div "Orgs" at bounding box center [77, 121] width 16 height 11
click at [23, 263] on icon at bounding box center [28, 269] width 15 height 15
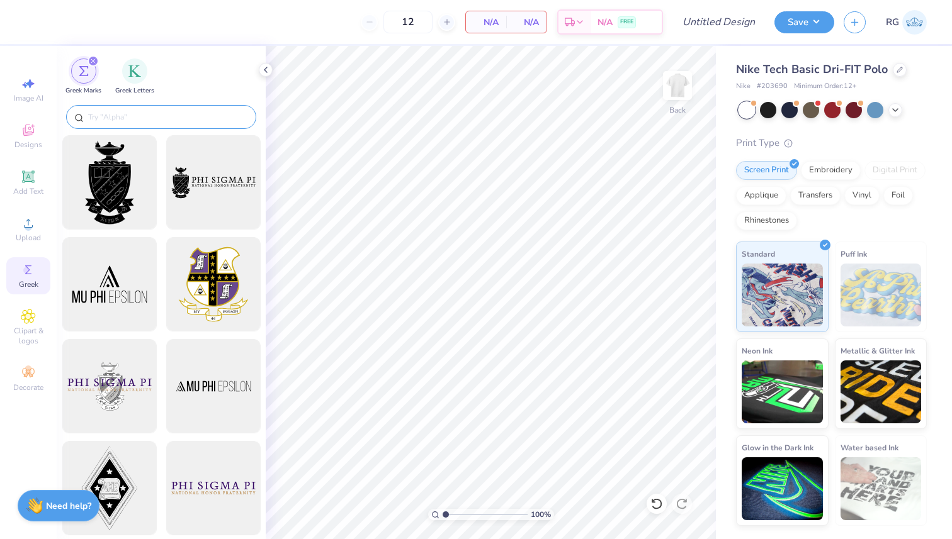
click at [171, 111] on input "text" at bounding box center [167, 117] width 161 height 13
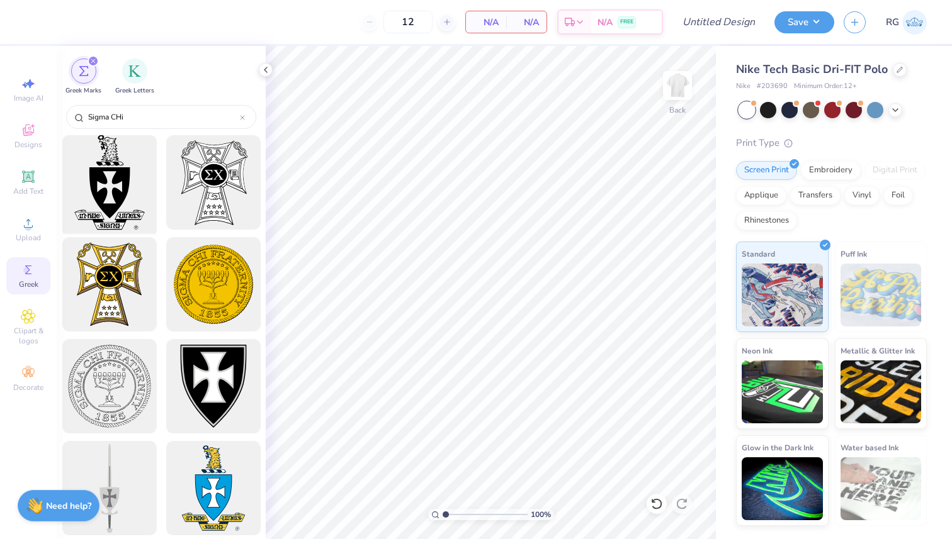
type input "Sigma CHi"
click at [115, 167] on div at bounding box center [109, 183] width 104 height 104
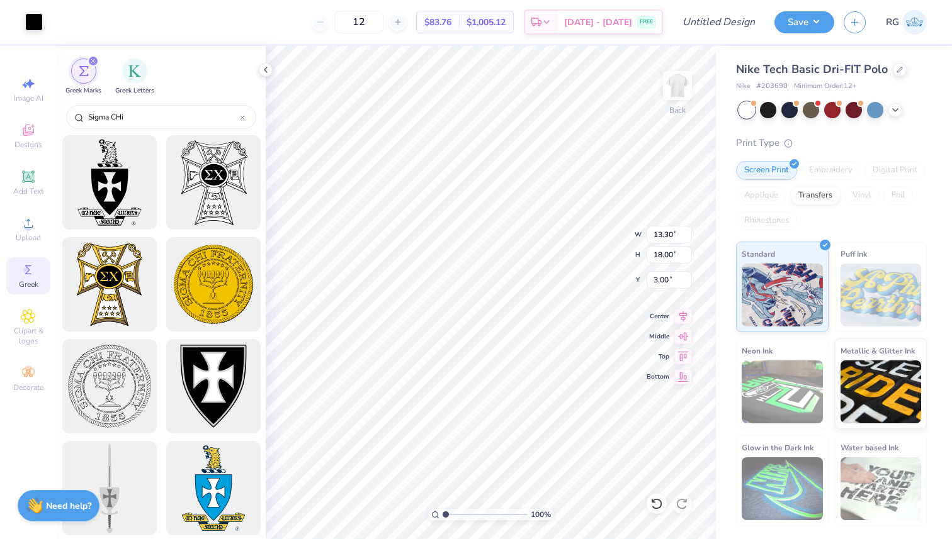
type input "4.03"
type input "5.45"
type input "2.19"
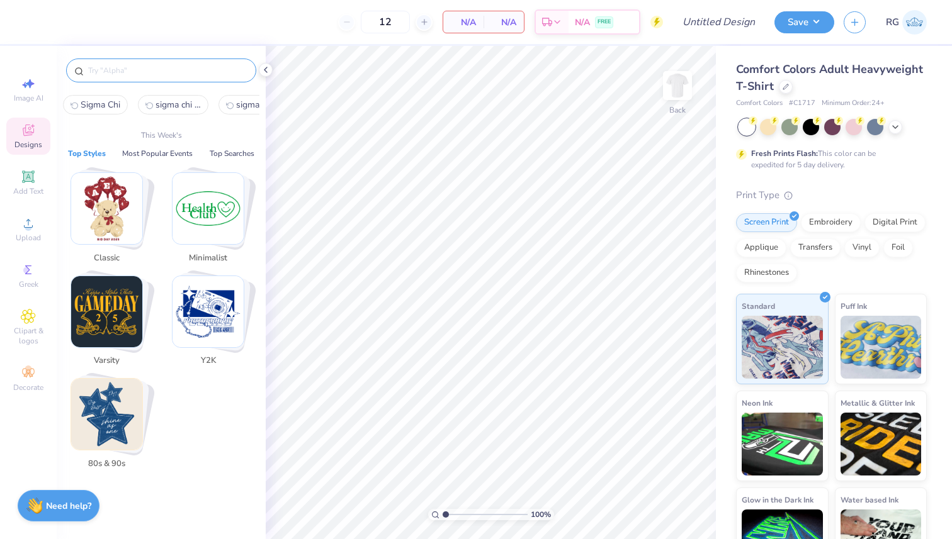
click at [211, 75] on input "text" at bounding box center [167, 70] width 161 height 13
click at [22, 96] on span "Image AI" at bounding box center [29, 98] width 30 height 10
select select "4"
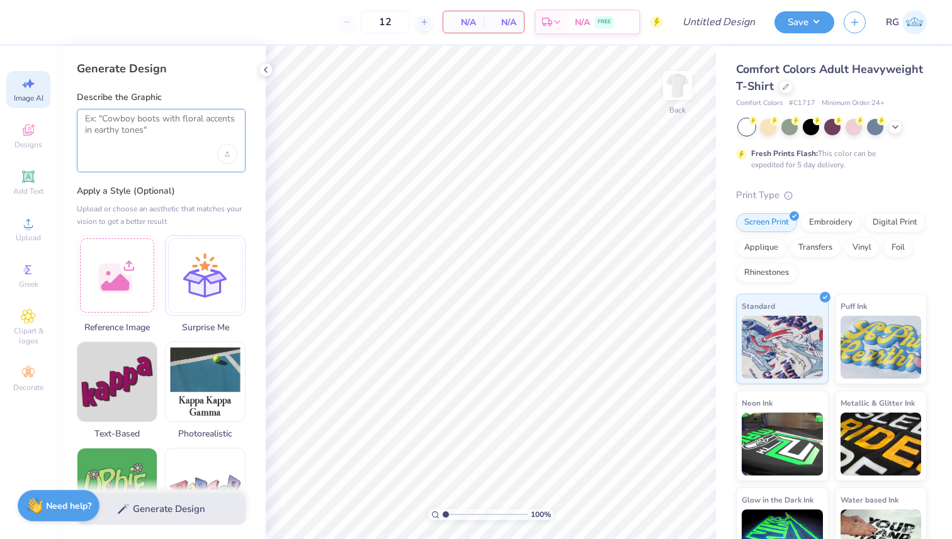
click at [145, 140] on textarea at bounding box center [161, 128] width 152 height 31
paste textarea "This is the message they sent you. “Hey! So we’re looking to have the Frat’s lo…"
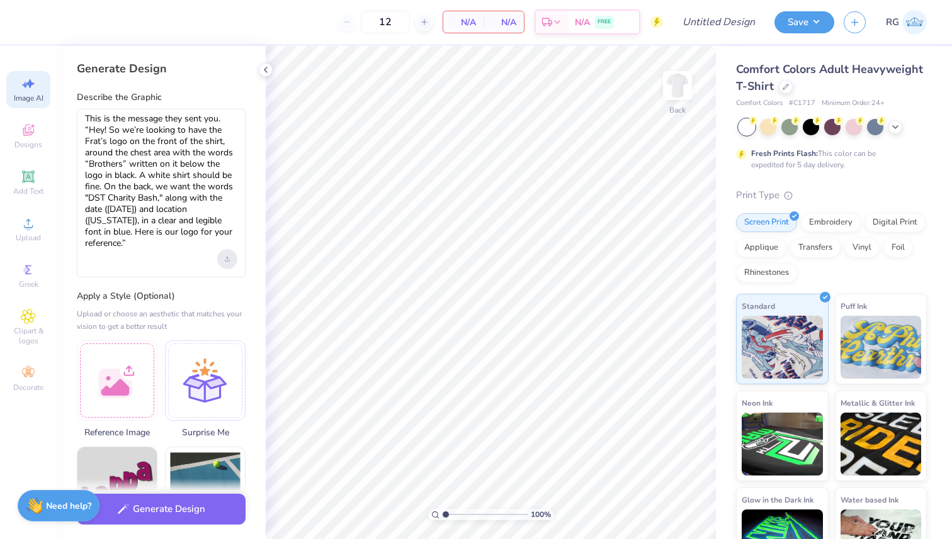
click at [227, 259] on icon "Upload image" at bounding box center [227, 259] width 5 height 5
click at [160, 237] on textarea "This is the message they sent you. “Hey! So we’re looking to have the Frat’s lo…" at bounding box center [161, 181] width 152 height 137
click at [148, 254] on div "This is the message they sent you. “Hey! So we’re looking to have the Frat’s lo…" at bounding box center [161, 193] width 169 height 169
click at [146, 245] on textarea "This is the message they sent you. “Hey! So we’re looking to have the Frat’s lo…" at bounding box center [161, 181] width 152 height 137
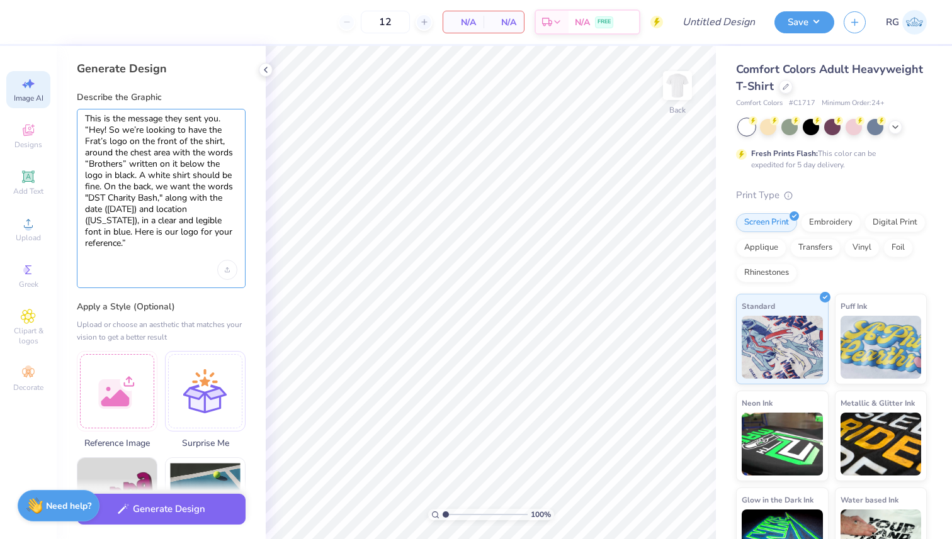
type textarea "This is the message they sent you. “Hey! So we’re looking to have the Frat’s lo…"
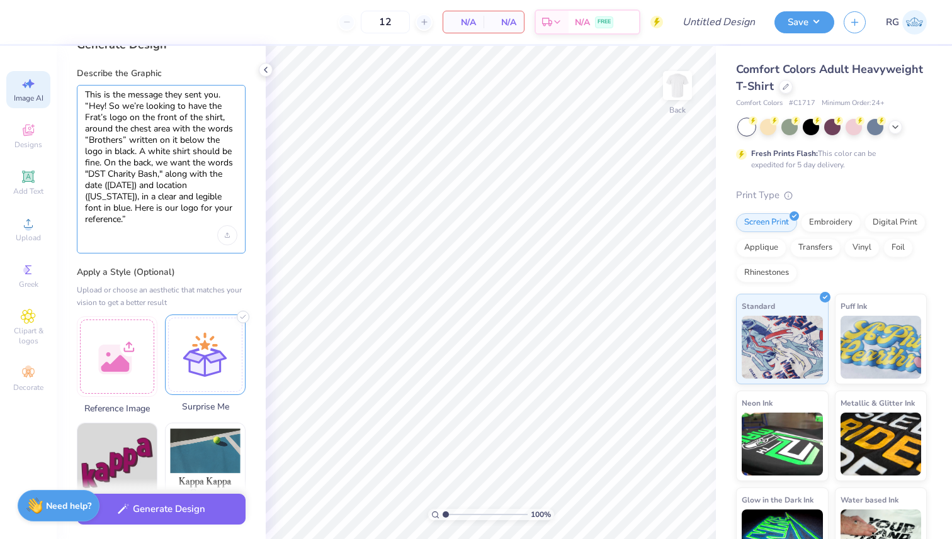
scroll to position [20, 0]
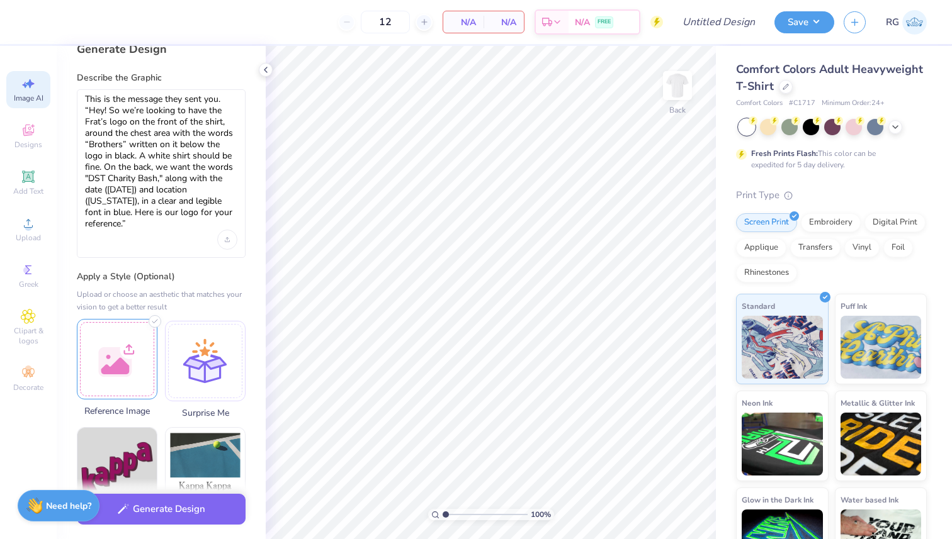
click at [130, 357] on div at bounding box center [117, 359] width 81 height 81
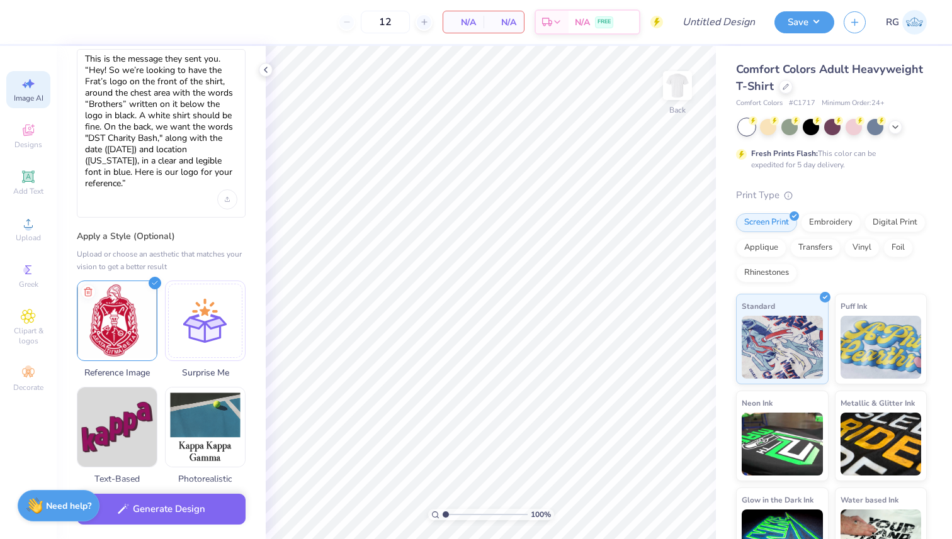
scroll to position [64, 0]
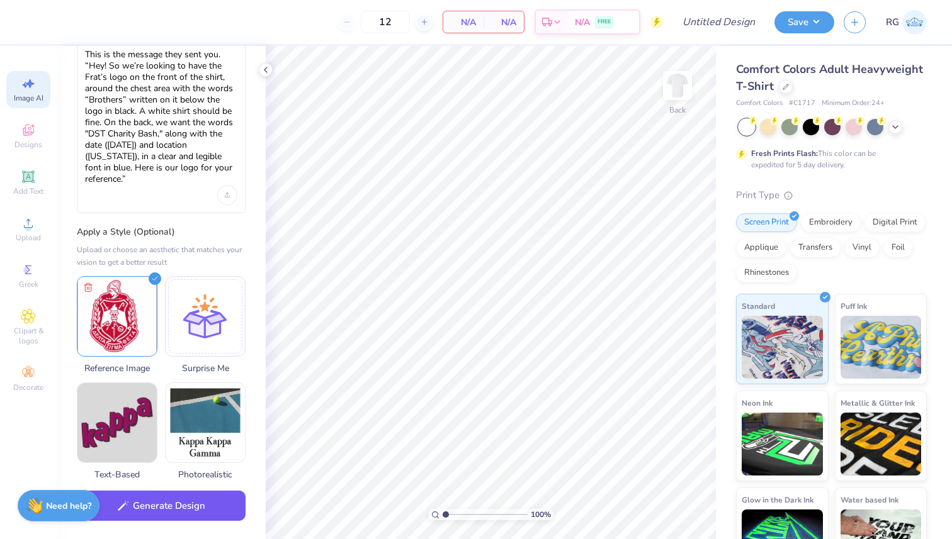
click at [174, 499] on button "Generate Design" at bounding box center [161, 506] width 169 height 31
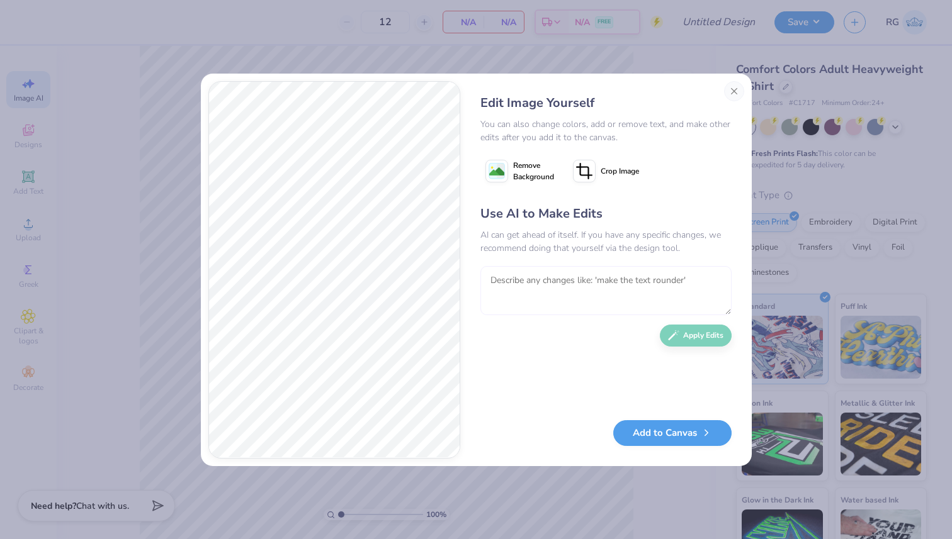
click at [571, 288] on textarea at bounding box center [605, 290] width 251 height 49
type textarea "needs to say [DATE]"
click at [733, 96] on button "Close" at bounding box center [734, 91] width 20 height 20
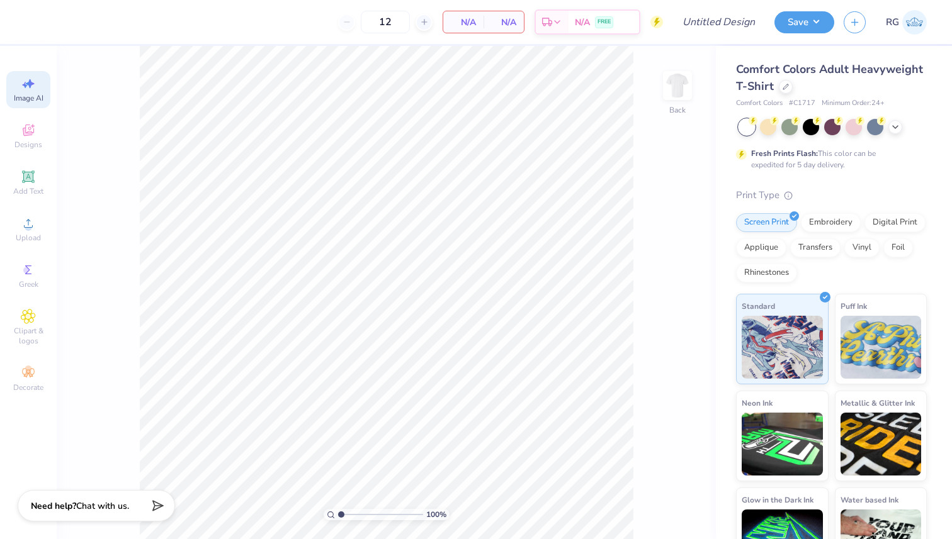
scroll to position [0, 28]
click at [30, 93] on span "Image AI" at bounding box center [29, 98] width 30 height 10
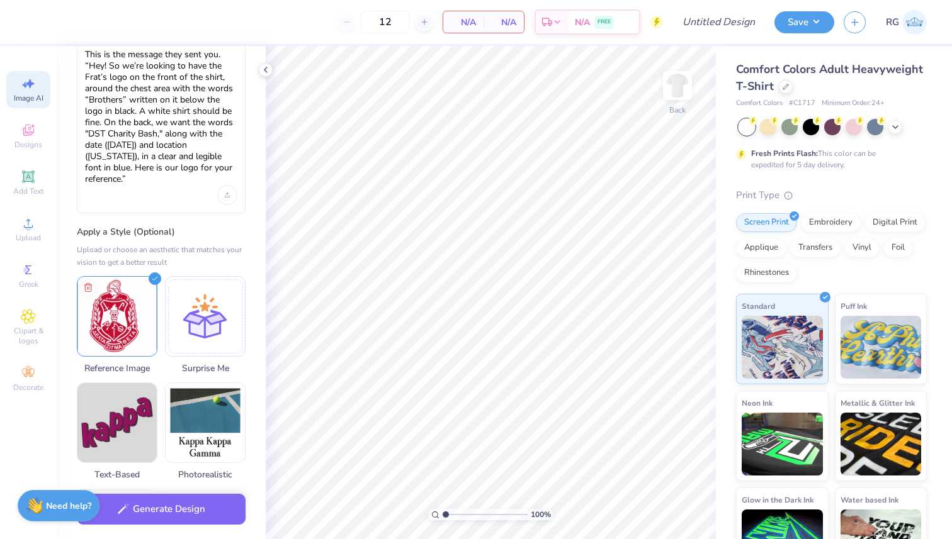
scroll to position [0, 0]
click at [176, 183] on textarea "This is the message they sent you. “Hey! So we’re looking to have the Frat’s lo…" at bounding box center [161, 117] width 152 height 137
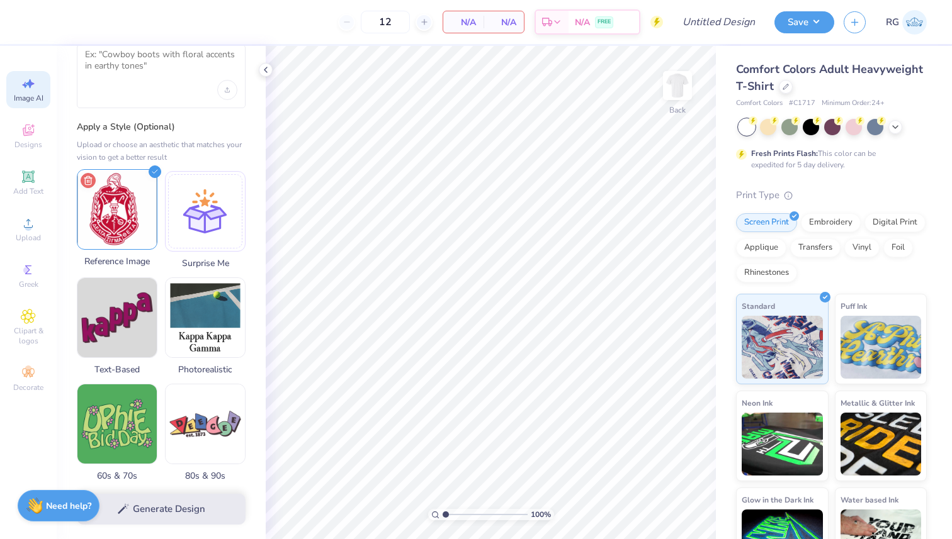
click at [89, 178] on icon at bounding box center [88, 180] width 15 height 15
click at [114, 199] on div at bounding box center [117, 209] width 81 height 81
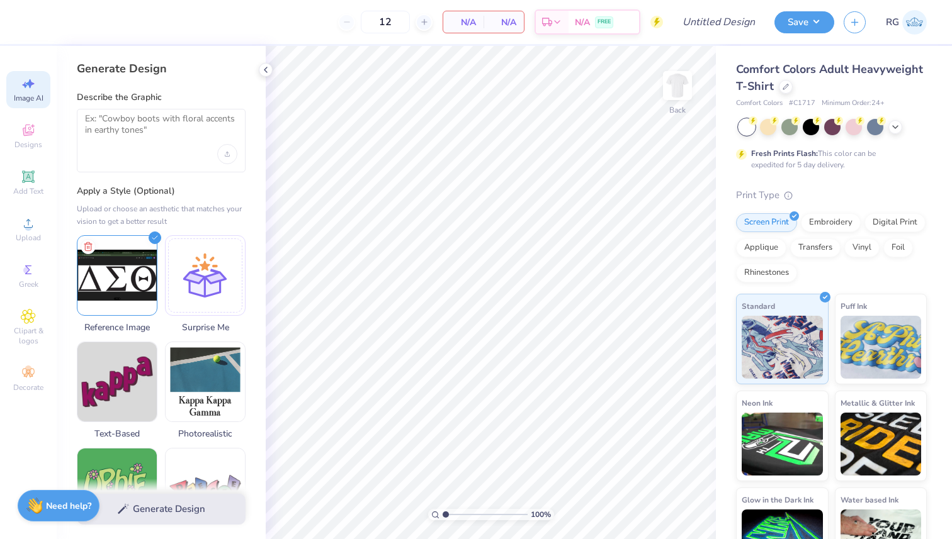
click at [172, 109] on div at bounding box center [161, 141] width 169 height 64
click at [172, 122] on textarea at bounding box center [161, 128] width 152 height 31
paste textarea "Scenario: Delta Sigma Theta, a fraternity, has approached you for custom t-shir…"
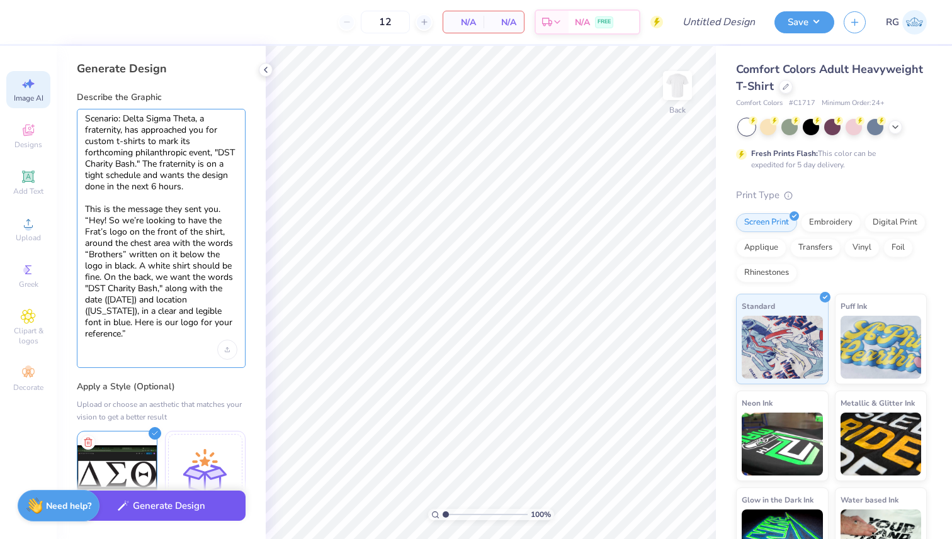
type textarea "Scenario: Delta Sigma Theta, a fraternity, has approached you for custom t-shir…"
click at [192, 516] on button "Generate Design" at bounding box center [161, 506] width 169 height 31
